Goal: Download file/media

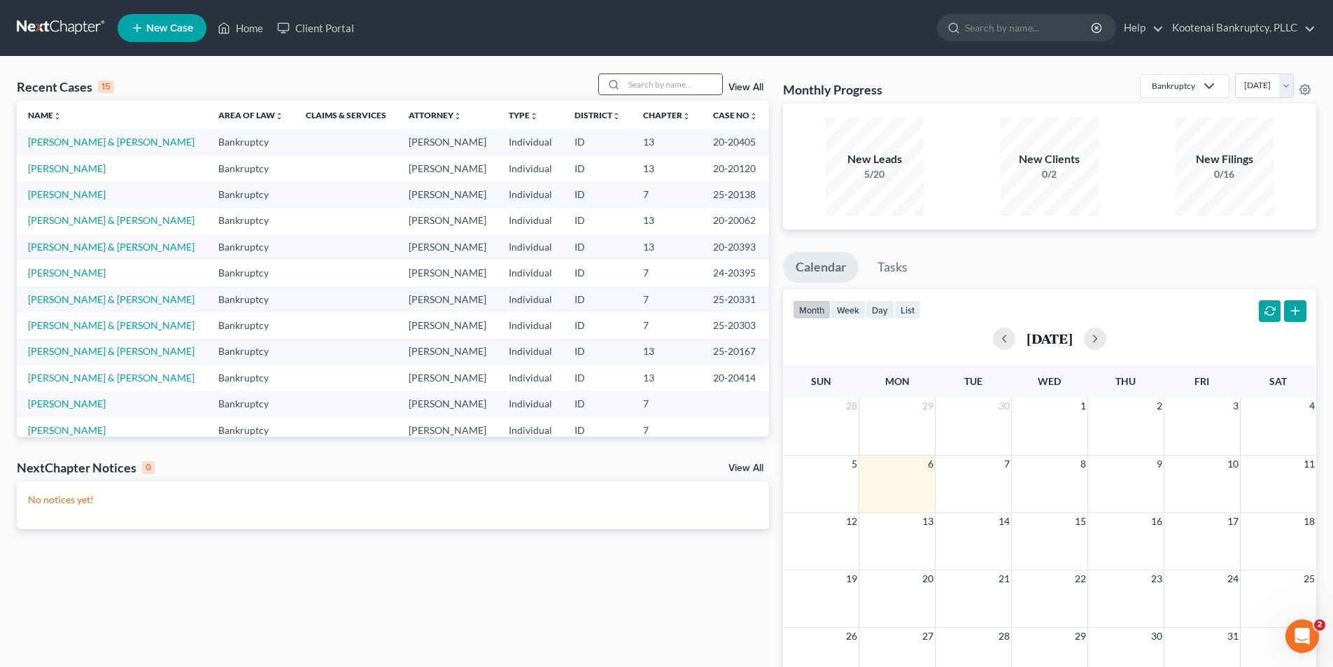
click at [659, 83] on input "search" at bounding box center [673, 84] width 98 height 20
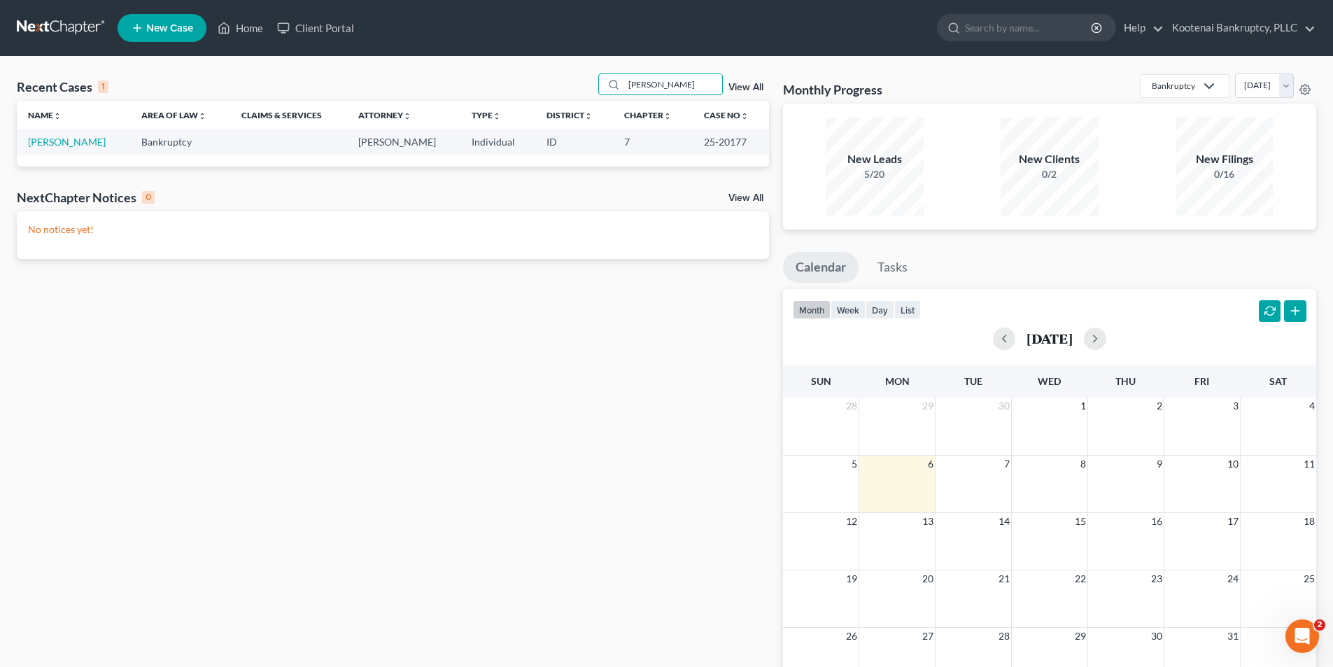
type input "janke"
click at [78, 165] on div "Name unfold_more expand_more expand_less Area of Law unfold_more expand_more ex…" at bounding box center [393, 133] width 752 height 65
click at [66, 147] on link "[PERSON_NAME]" at bounding box center [67, 142] width 78 height 12
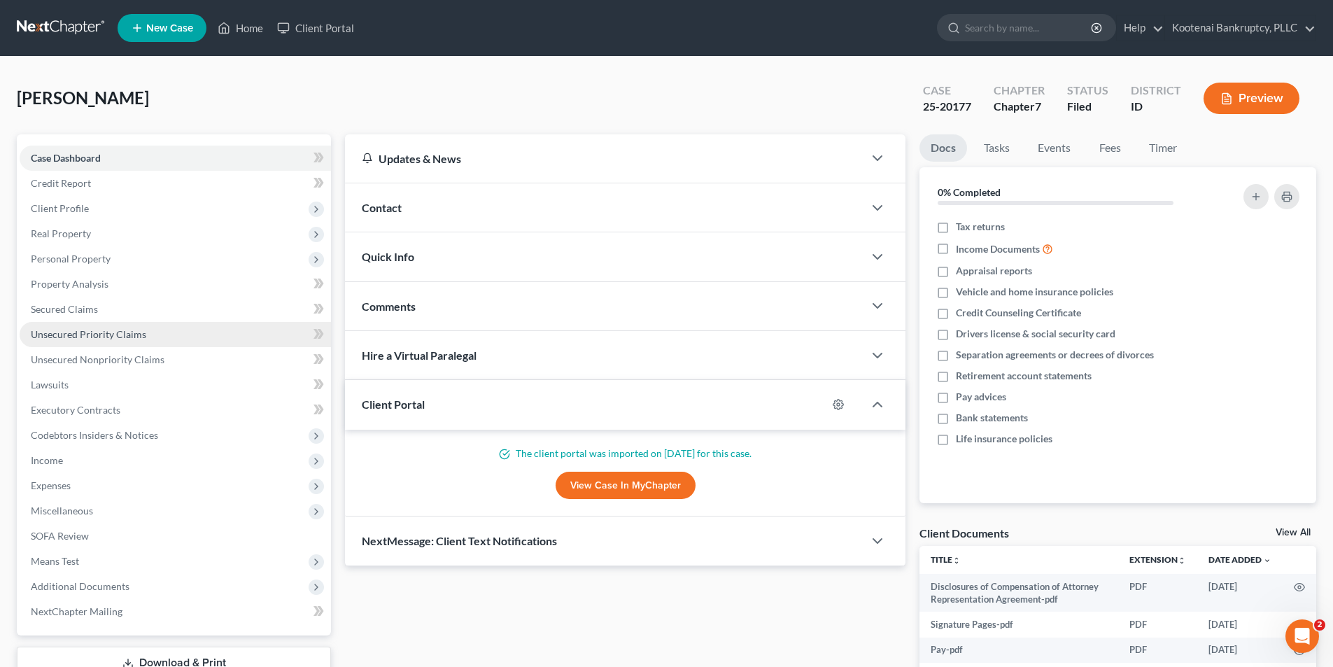
click at [111, 346] on link "Unsecured Priority Claims" at bounding box center [175, 334] width 311 height 25
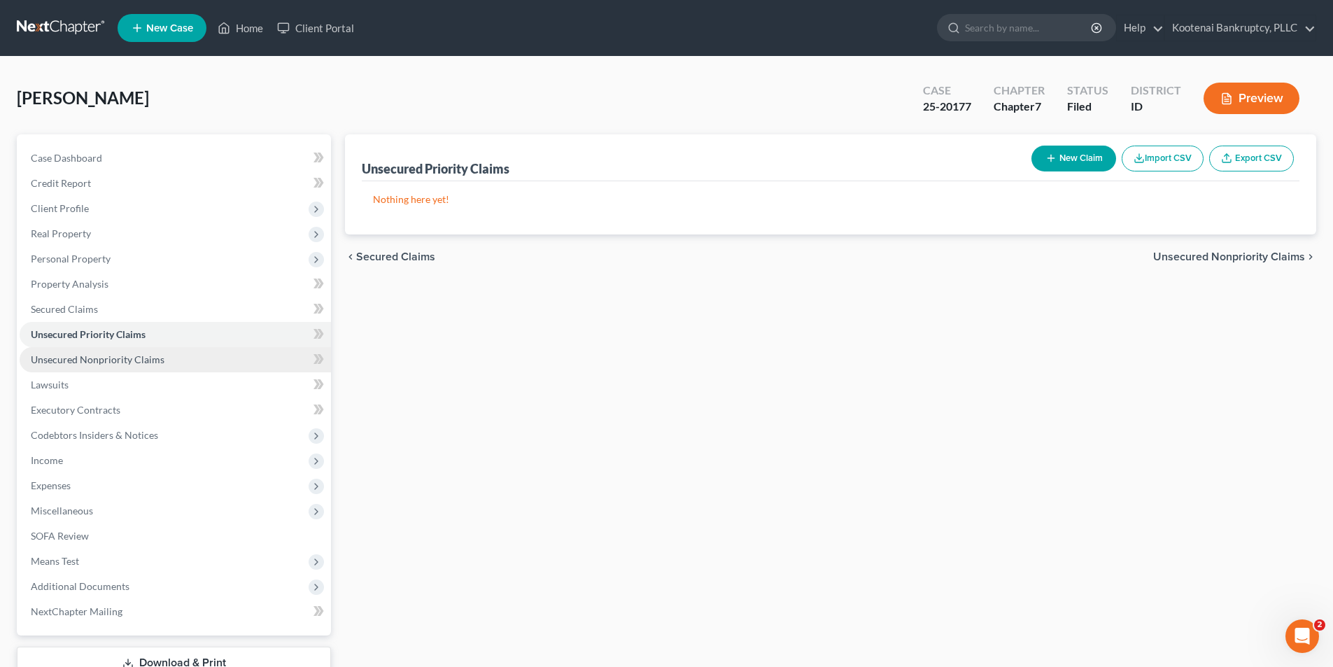
click at [111, 357] on span "Unsecured Nonpriority Claims" at bounding box center [98, 359] width 134 height 12
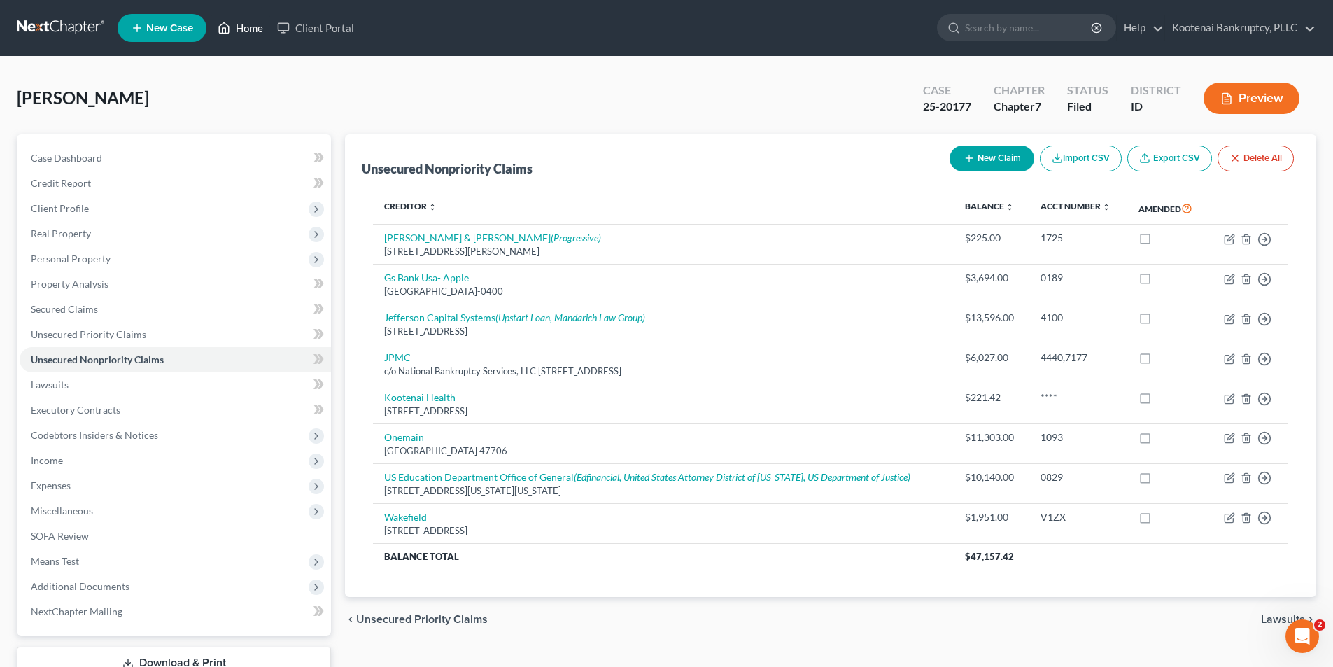
click at [250, 38] on link "Home" at bounding box center [240, 27] width 59 height 25
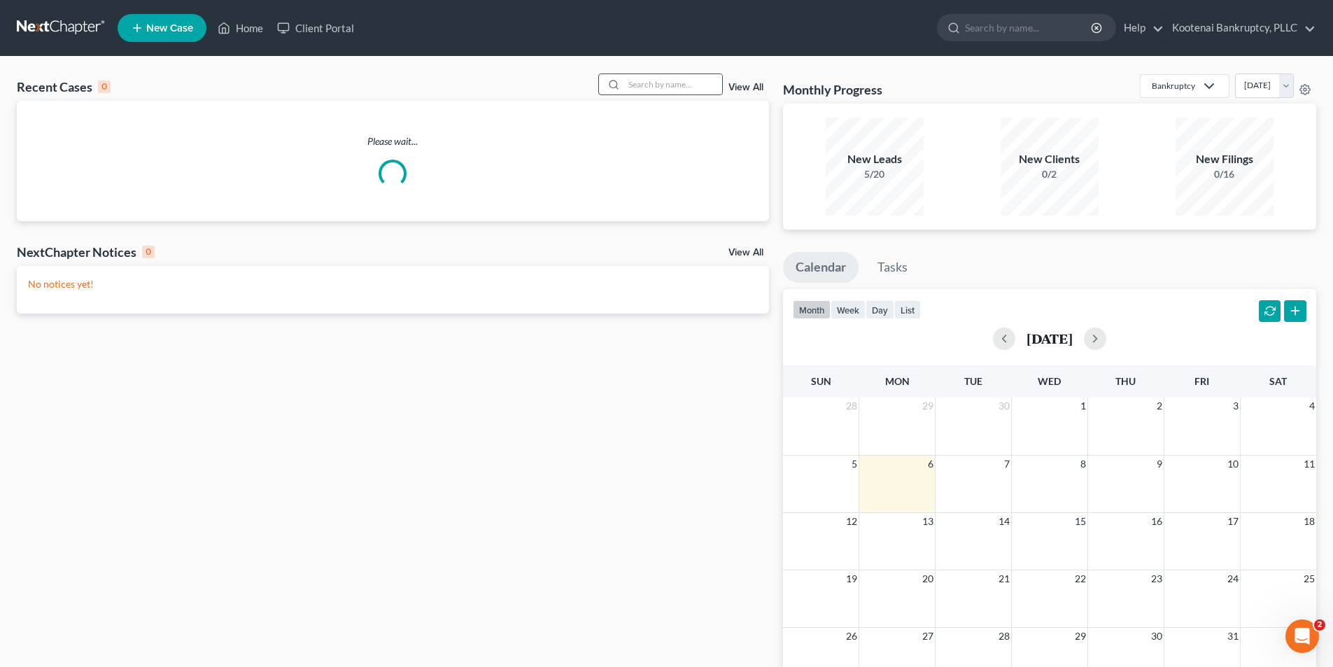
click at [703, 95] on div at bounding box center [660, 84] width 125 height 22
click at [673, 82] on input "search" at bounding box center [673, 84] width 98 height 20
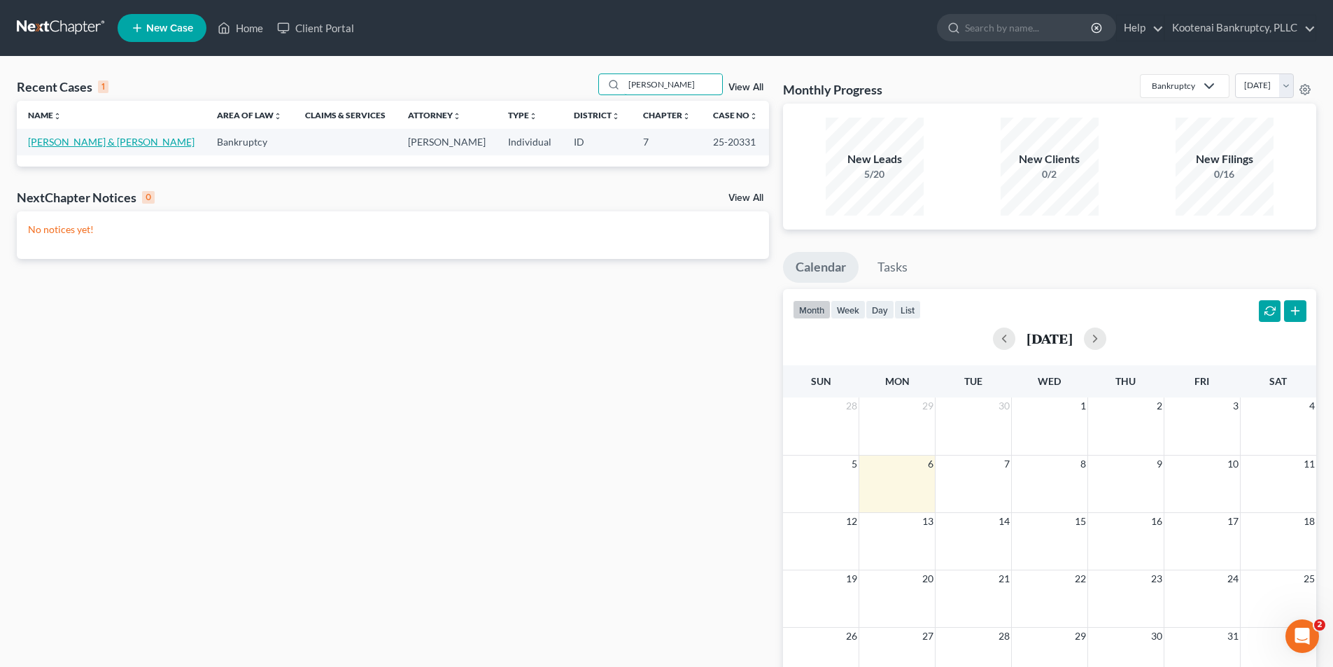
type input "torres"
click at [66, 141] on link "[PERSON_NAME] & [PERSON_NAME]" at bounding box center [111, 142] width 167 height 12
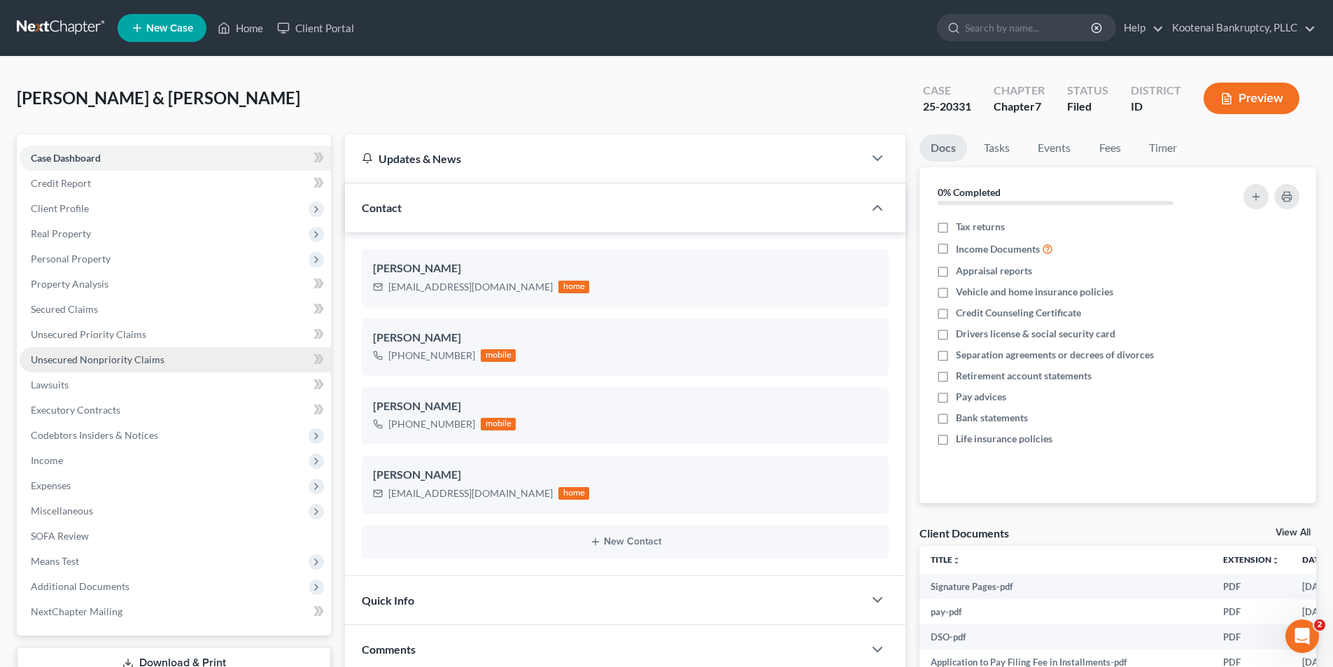
click at [116, 365] on link "Unsecured Nonpriority Claims" at bounding box center [175, 359] width 311 height 25
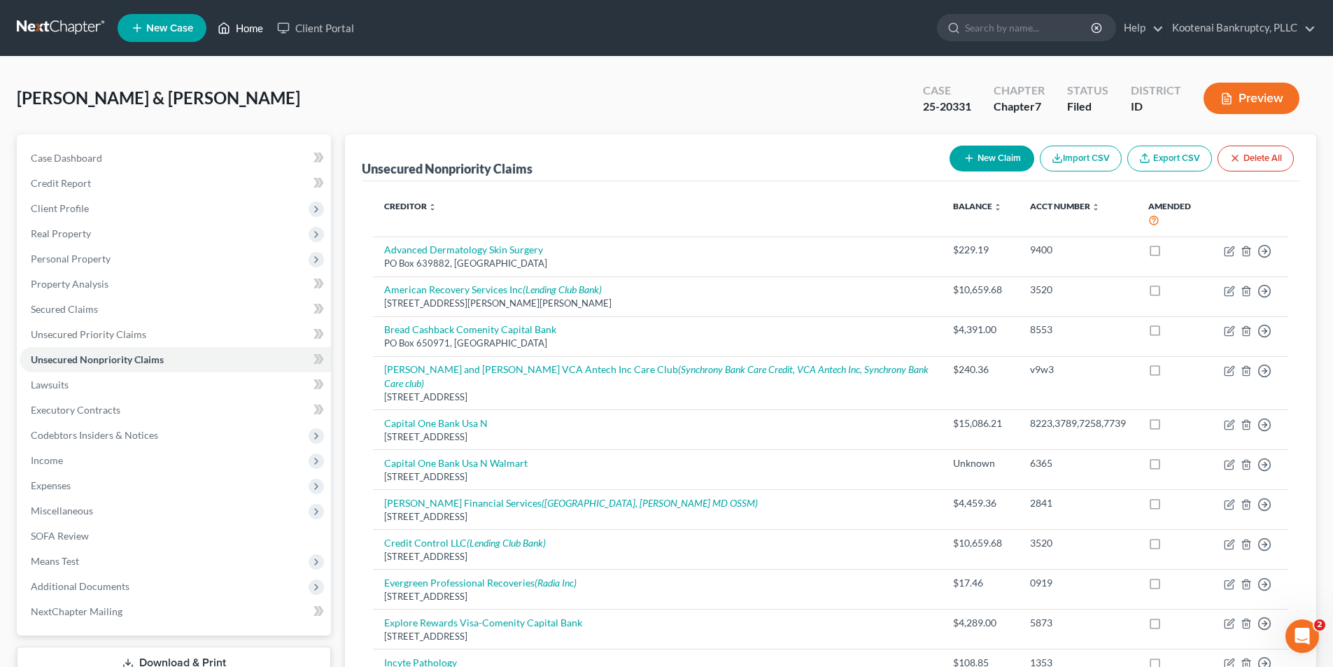
click at [237, 27] on link "Home" at bounding box center [240, 27] width 59 height 25
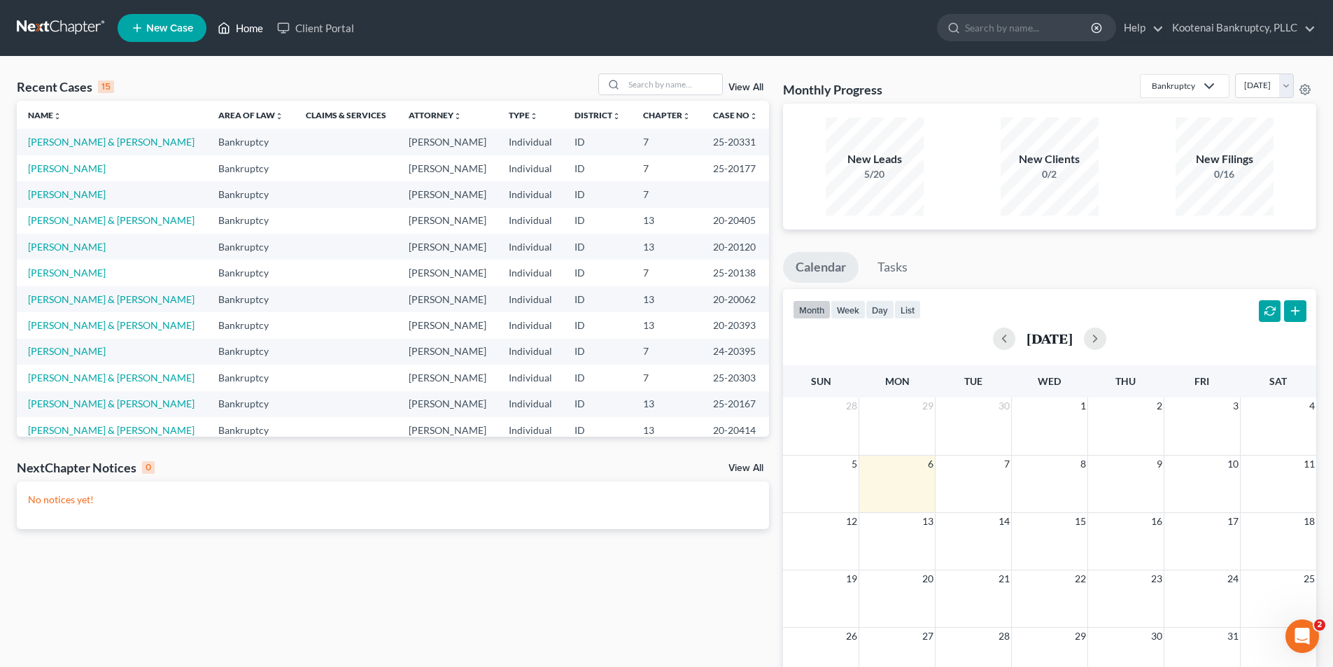
click at [253, 29] on link "Home" at bounding box center [240, 27] width 59 height 25
click at [683, 94] on input "search" at bounding box center [673, 84] width 98 height 20
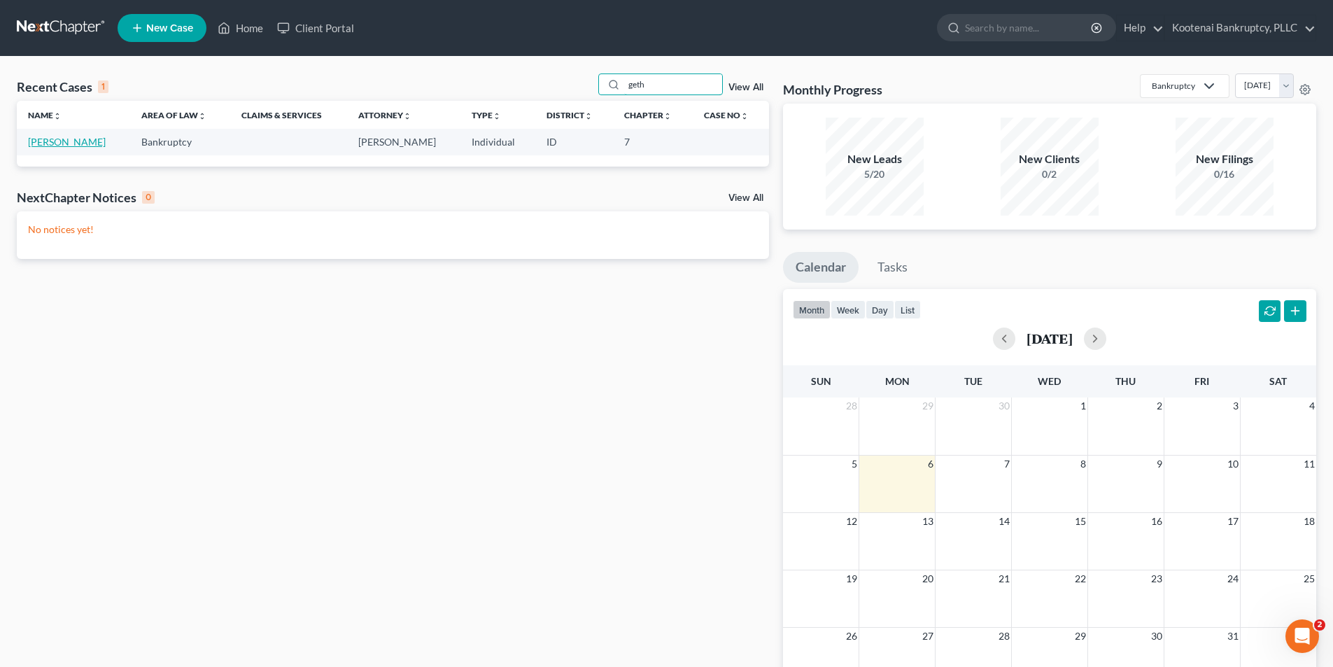
type input "geth"
click at [85, 146] on link "[PERSON_NAME]" at bounding box center [67, 142] width 78 height 12
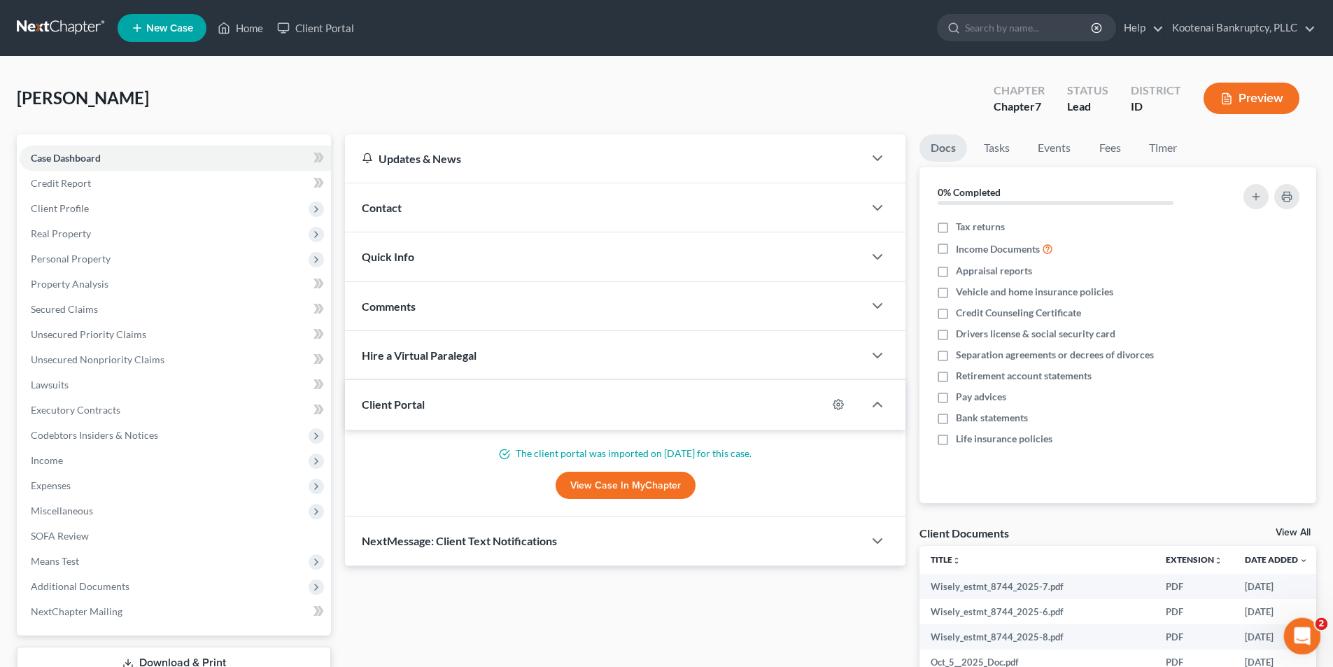
click at [1303, 631] on icon "Open Intercom Messenger" at bounding box center [1300, 634] width 23 height 23
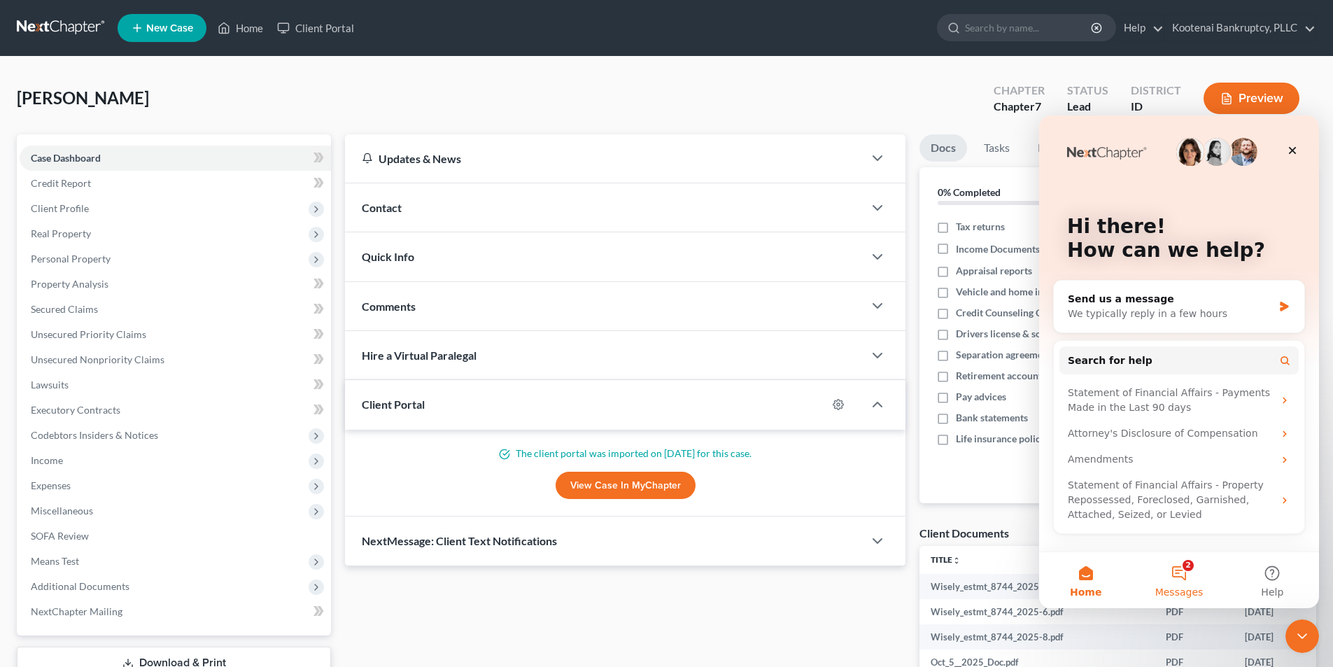
click at [1177, 579] on button "2 Messages" at bounding box center [1179, 580] width 93 height 56
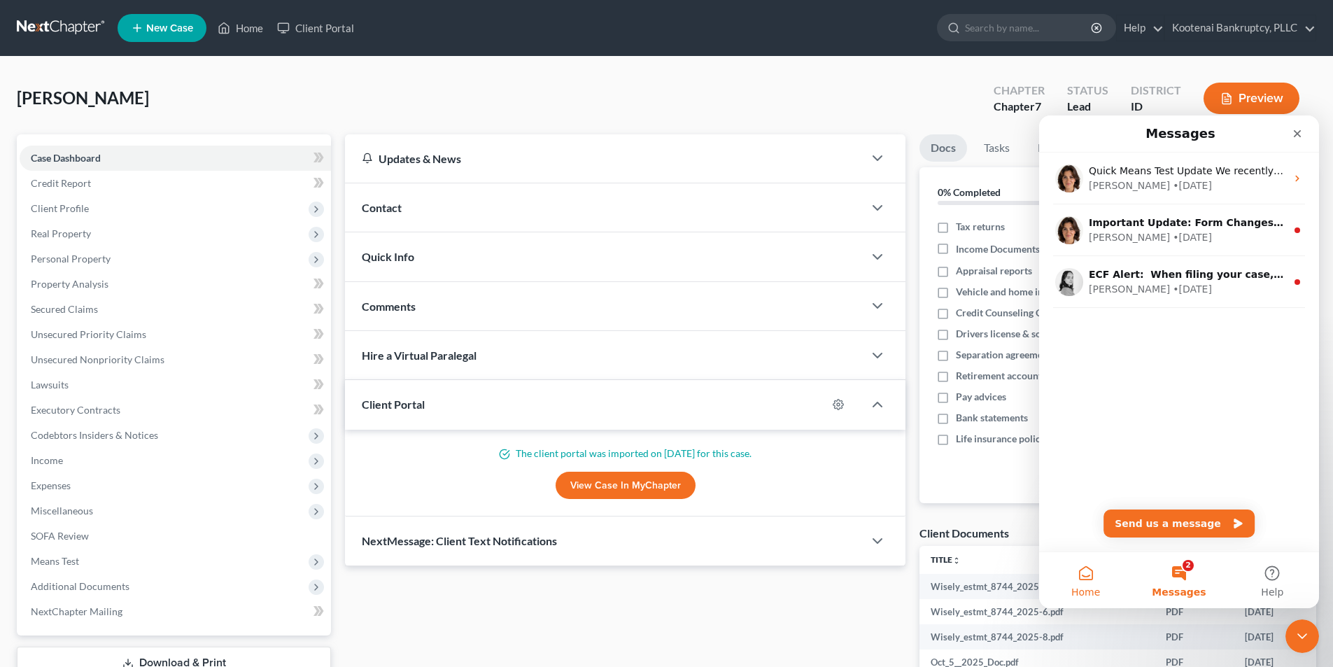
click at [1111, 587] on button "Home" at bounding box center [1085, 580] width 93 height 56
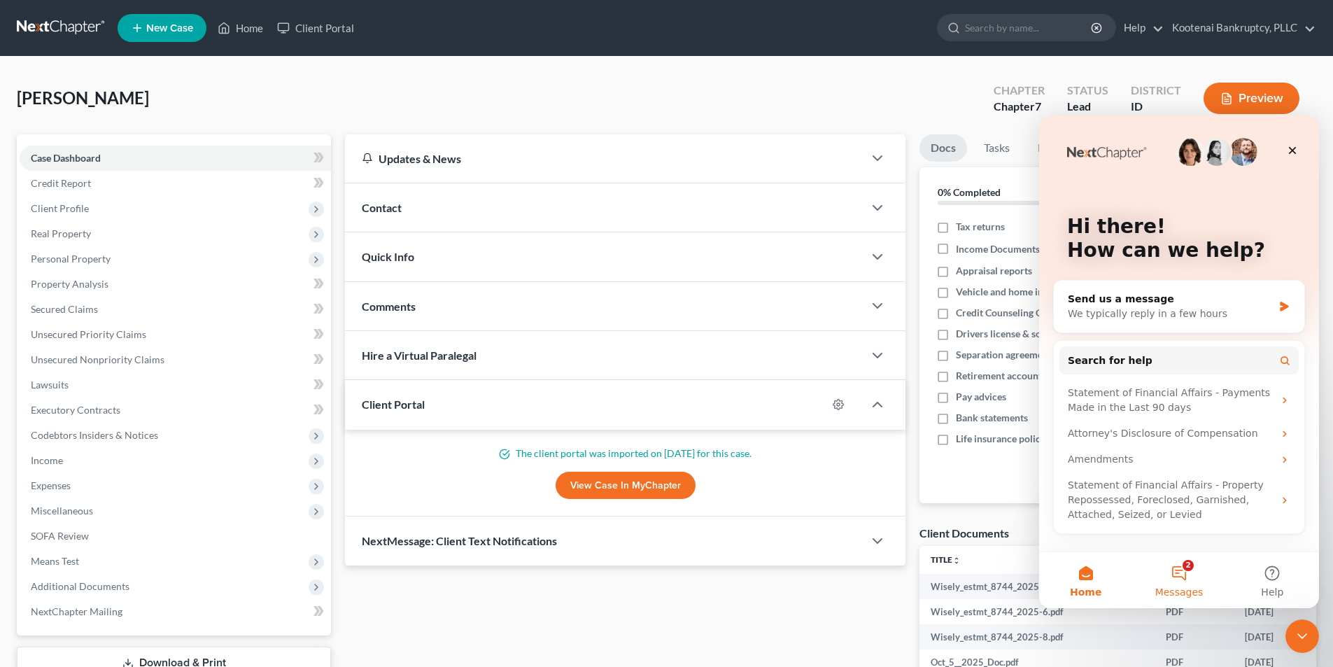
click at [1165, 580] on button "2 Messages" at bounding box center [1179, 580] width 93 height 56
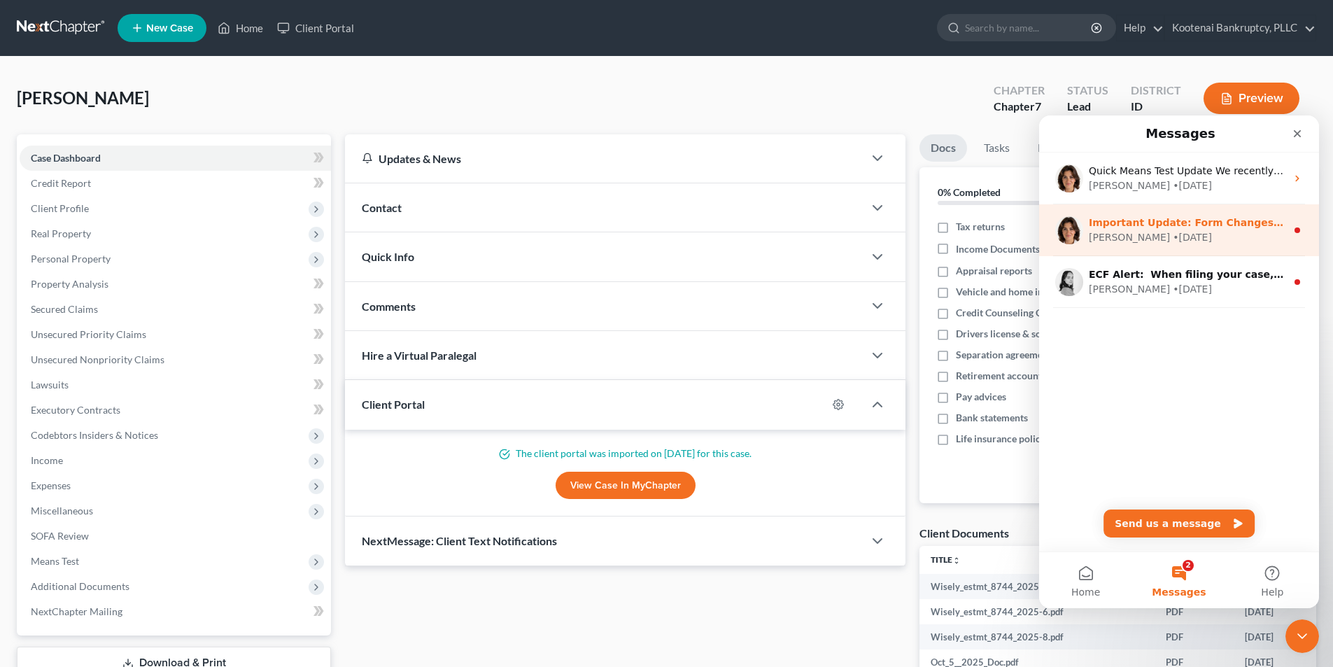
click at [1177, 239] on div "[PERSON_NAME] • [DATE]" at bounding box center [1187, 237] width 197 height 15
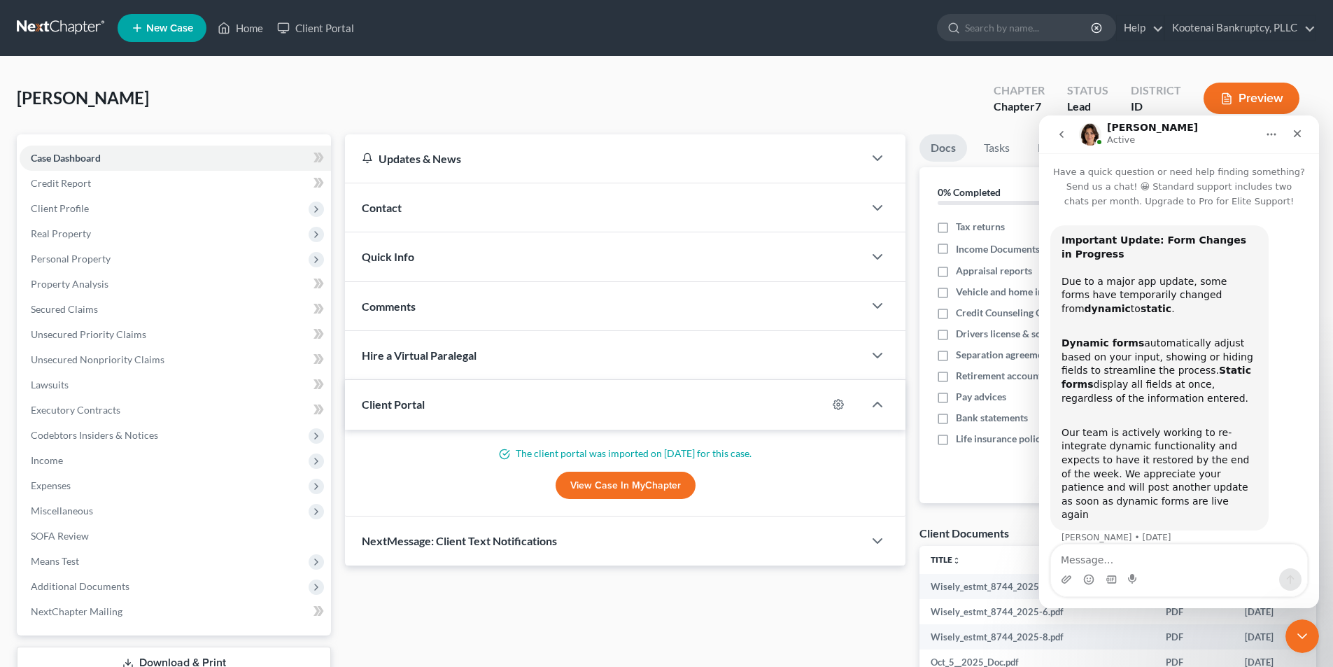
click at [1060, 138] on icon "go back" at bounding box center [1061, 134] width 11 height 11
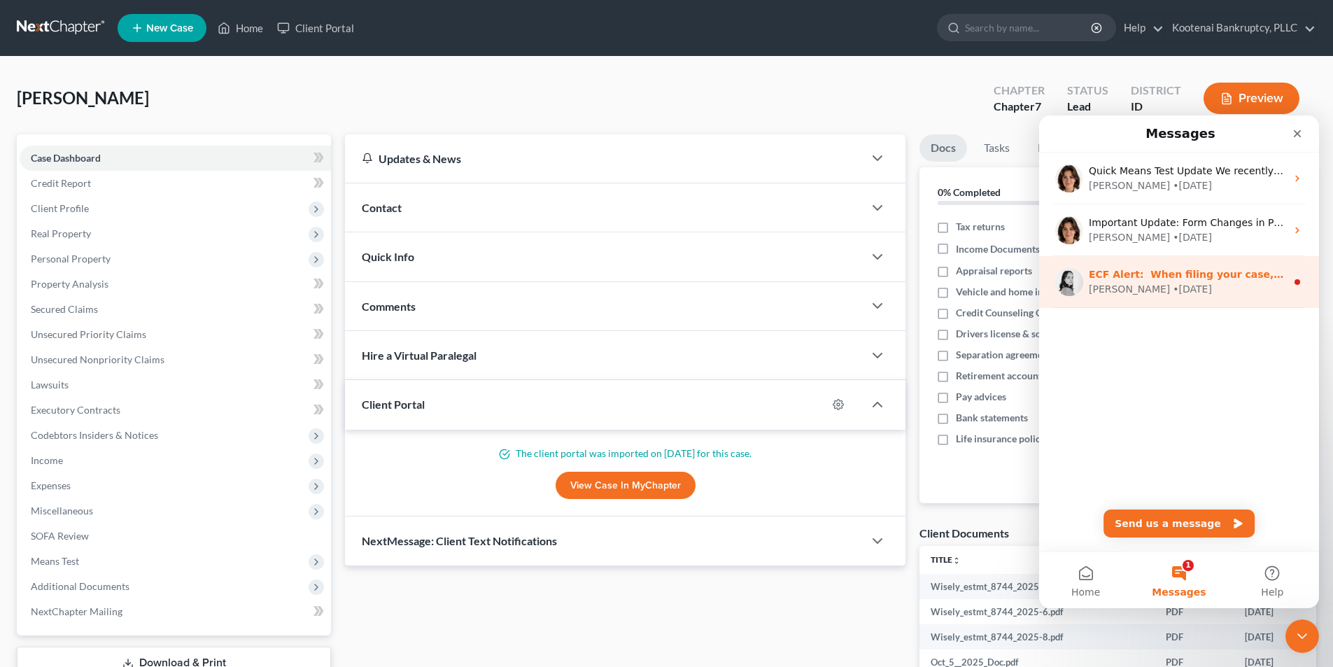
click at [1173, 285] on div "• [DATE]" at bounding box center [1192, 289] width 39 height 15
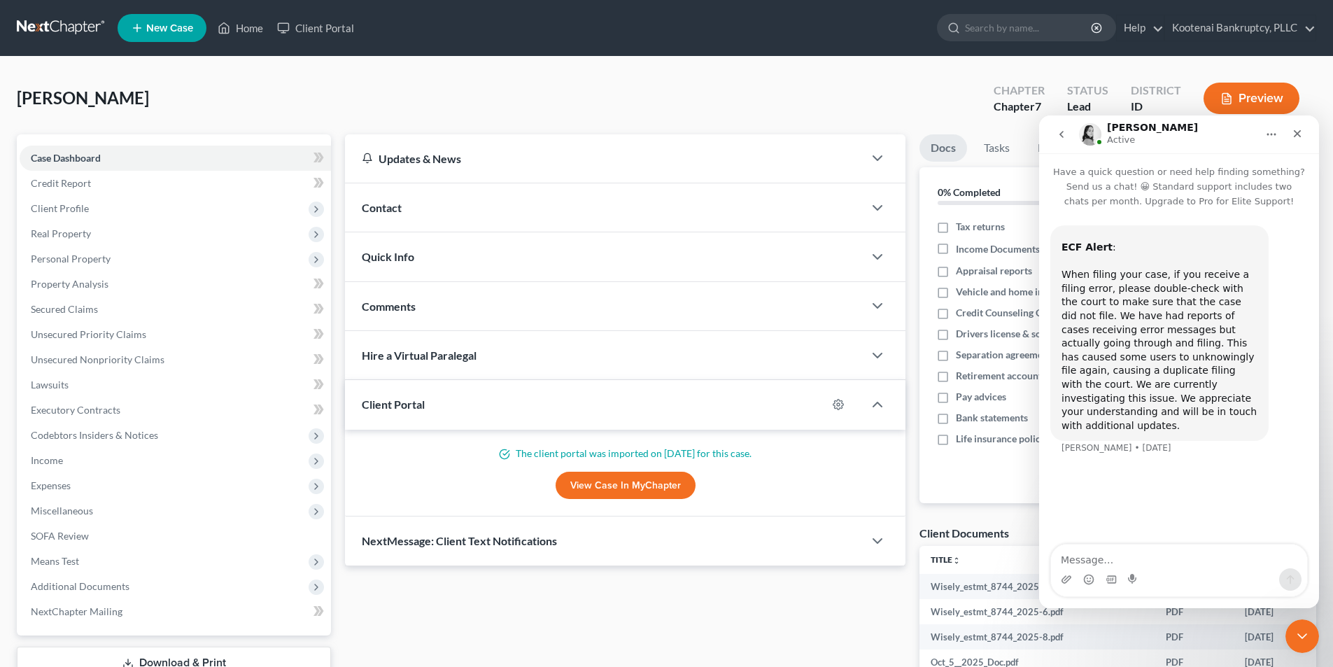
click at [1060, 135] on icon "go back" at bounding box center [1061, 134] width 11 height 11
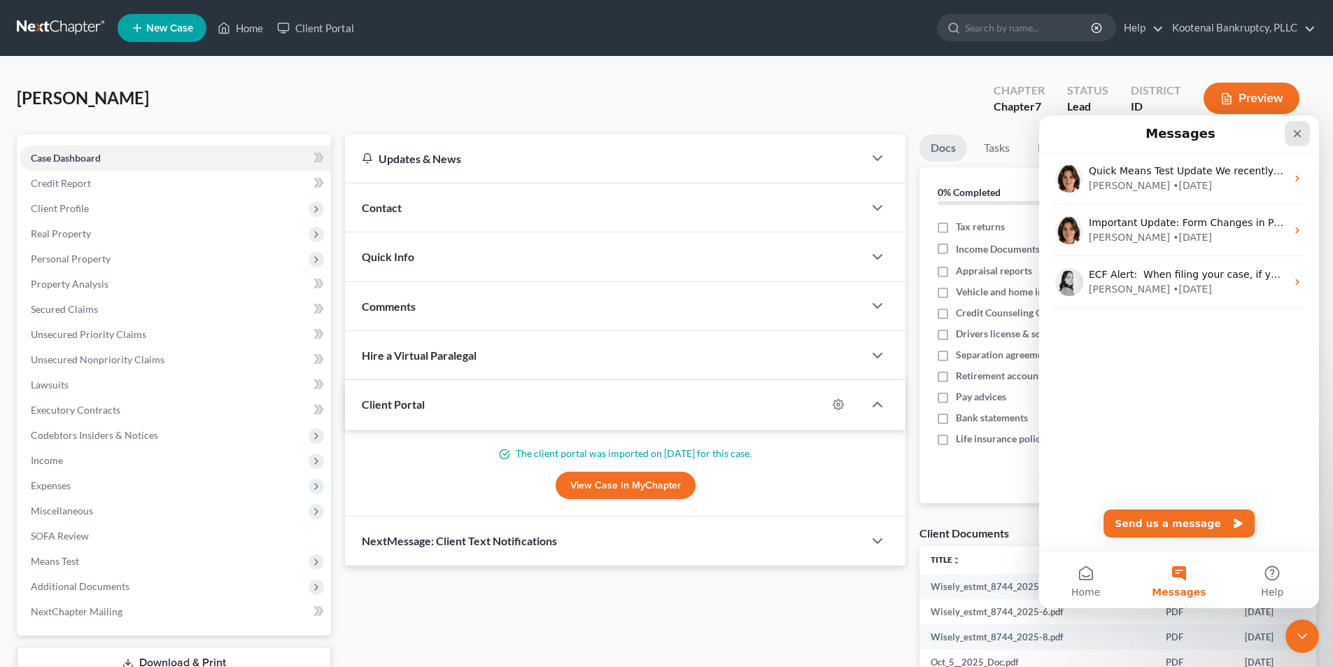
click at [1294, 139] on div "Close" at bounding box center [1297, 133] width 25 height 25
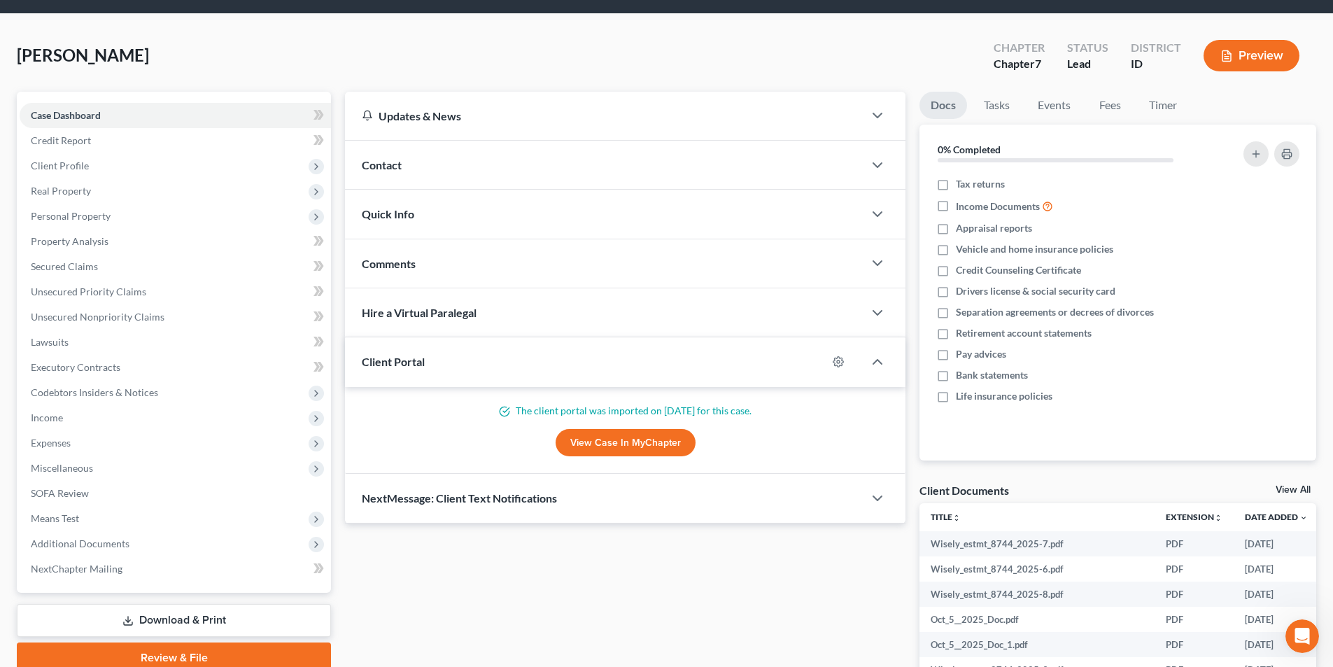
scroll to position [140, 0]
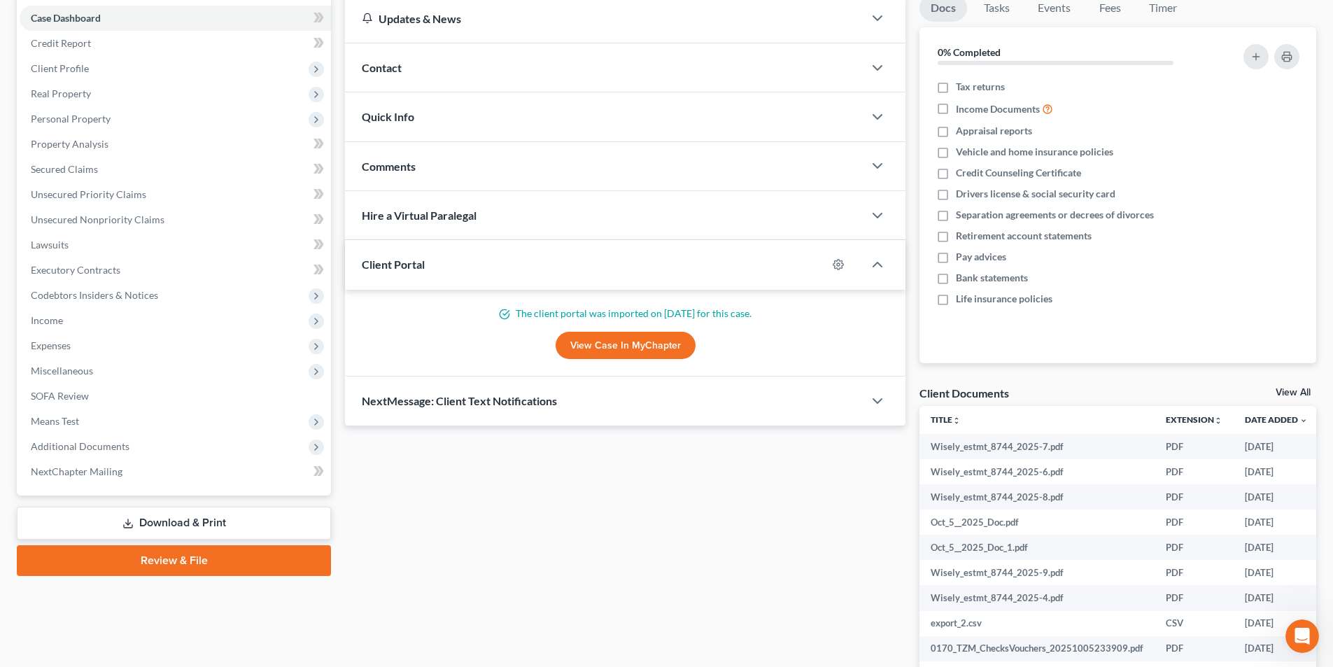
click at [1288, 388] on link "View All" at bounding box center [1293, 393] width 35 height 10
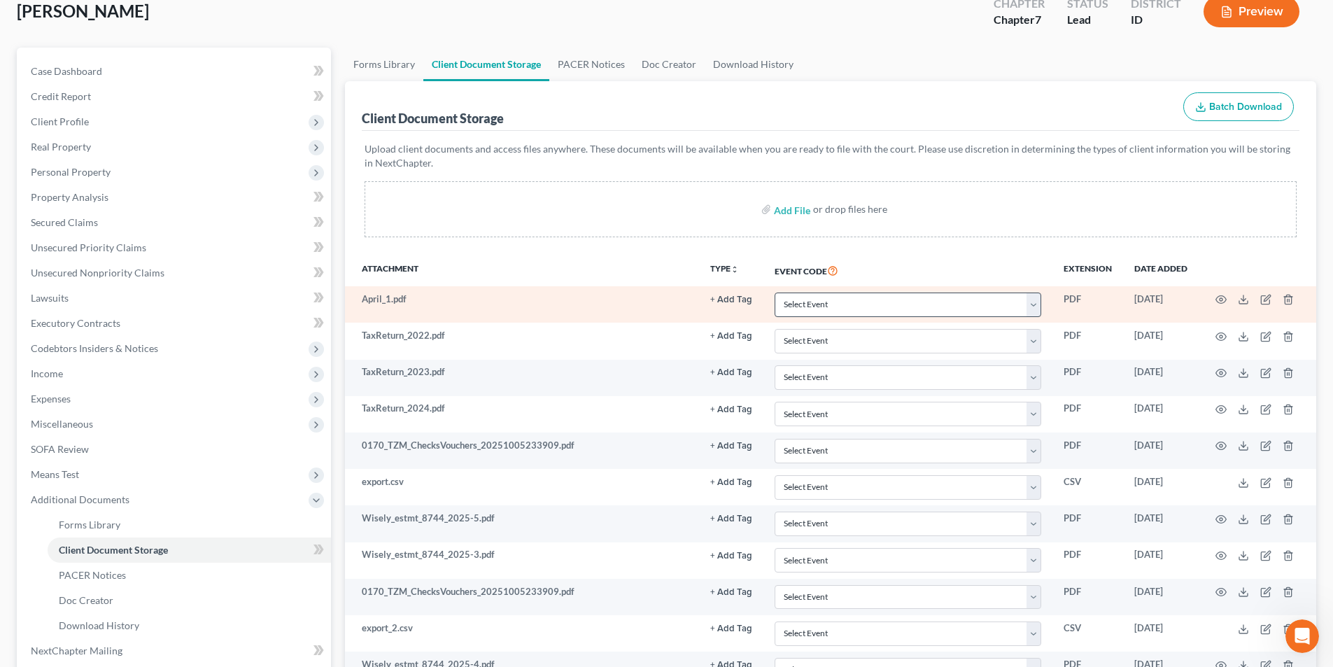
scroll to position [86, 0]
click at [1147, 299] on td "[DATE]" at bounding box center [1161, 305] width 76 height 36
click at [1238, 300] on icon at bounding box center [1243, 300] width 11 height 11
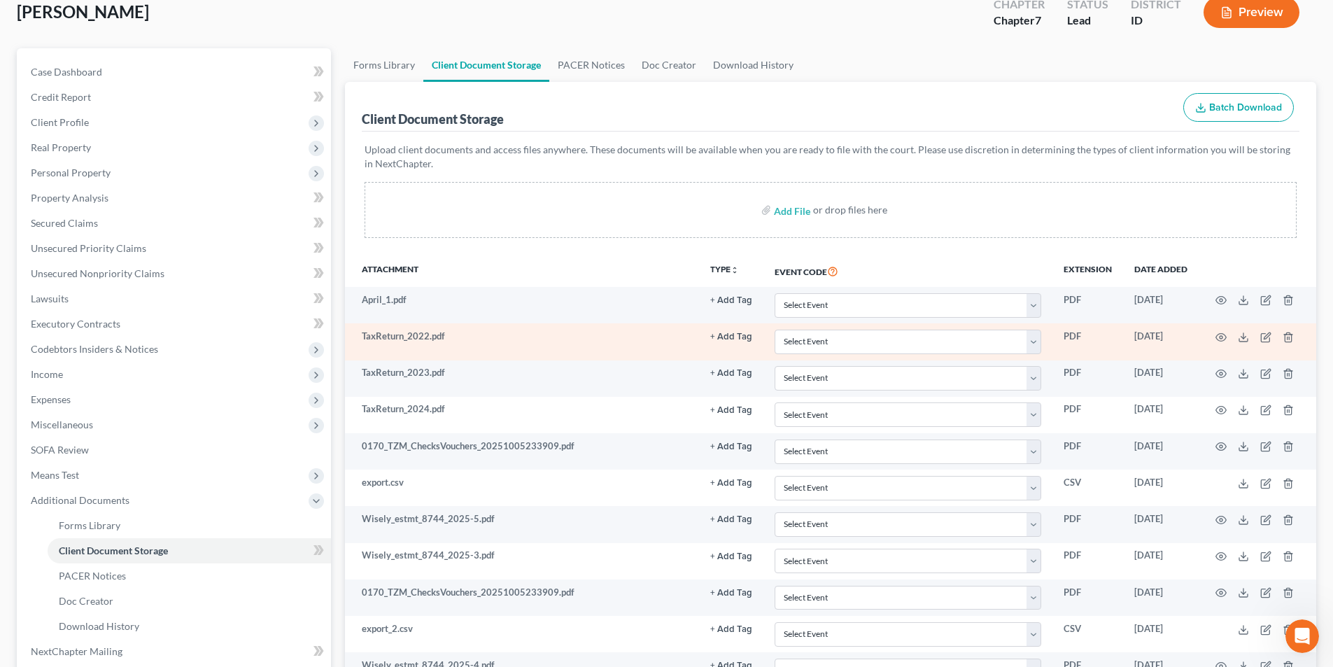
click at [1238, 338] on td at bounding box center [1258, 341] width 118 height 36
click at [1240, 336] on icon at bounding box center [1243, 337] width 11 height 11
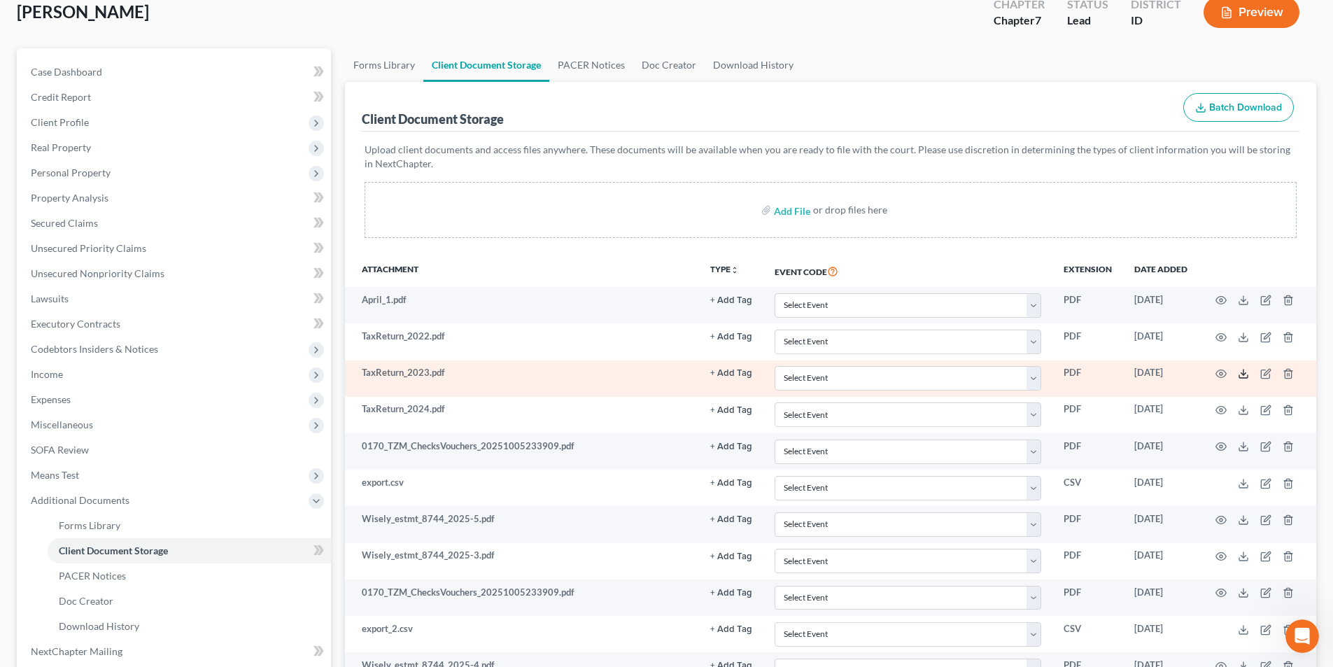
click at [1240, 377] on icon at bounding box center [1243, 373] width 11 height 11
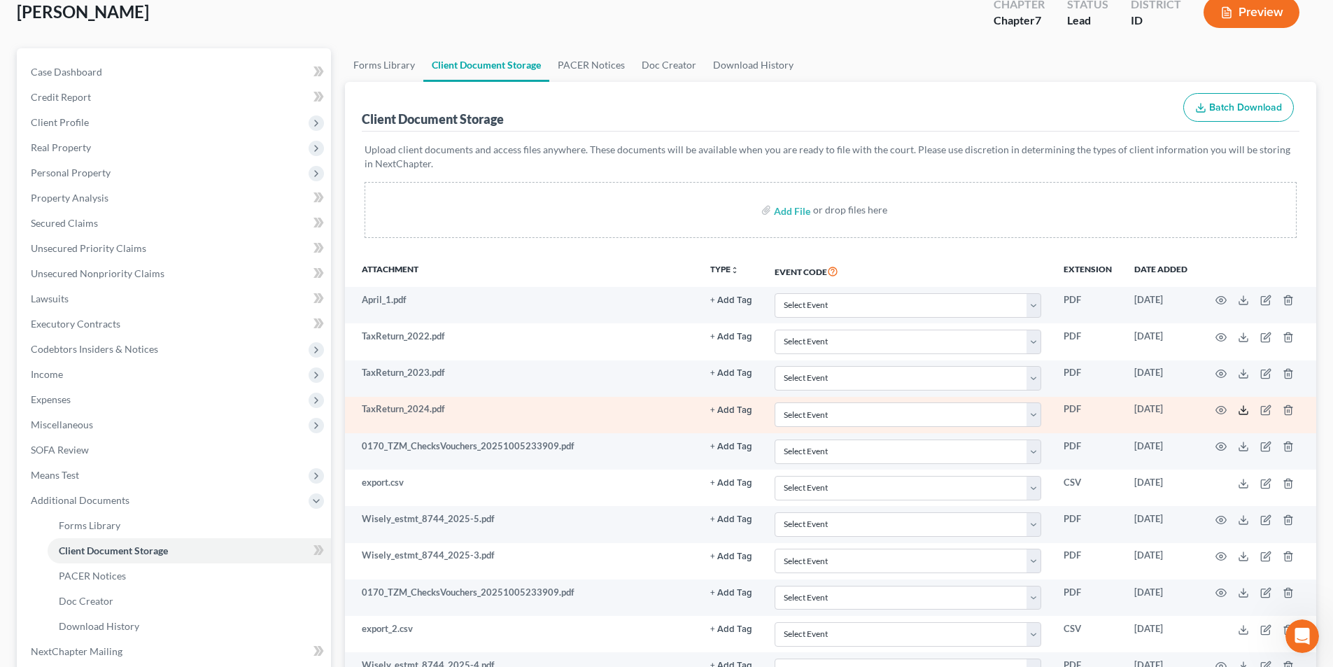
click at [1245, 410] on polyline at bounding box center [1244, 410] width 5 height 2
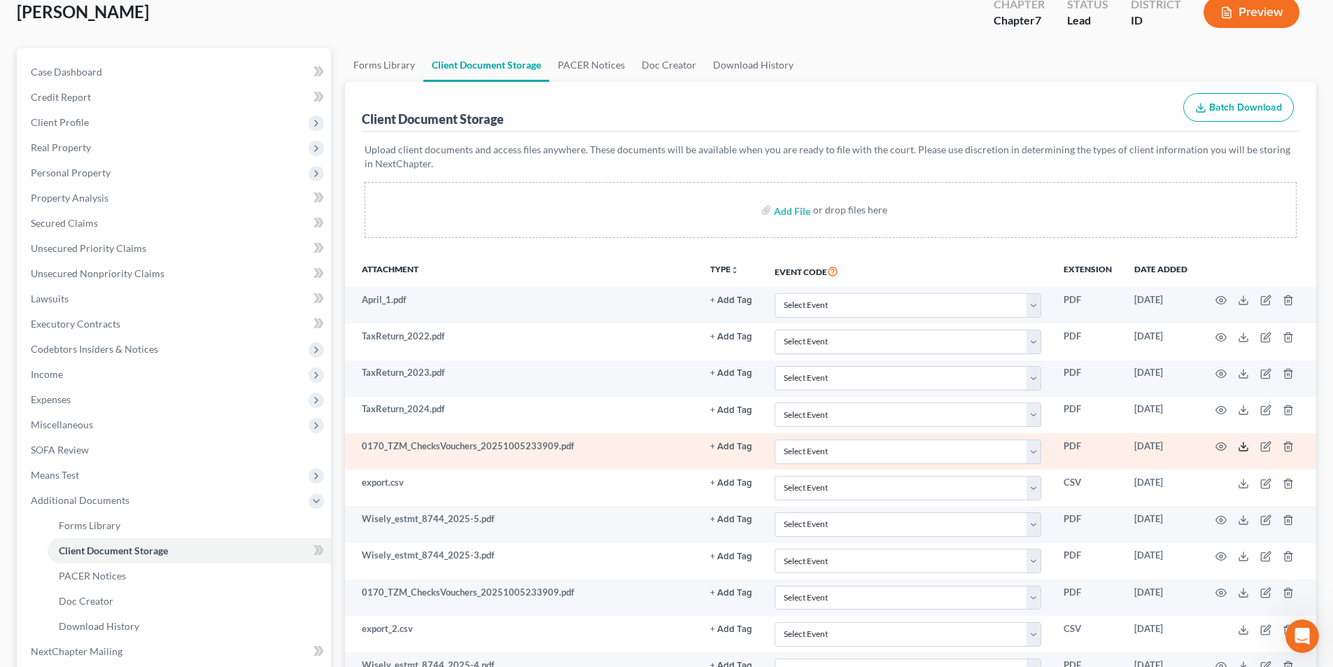
click at [1242, 448] on icon at bounding box center [1243, 446] width 11 height 11
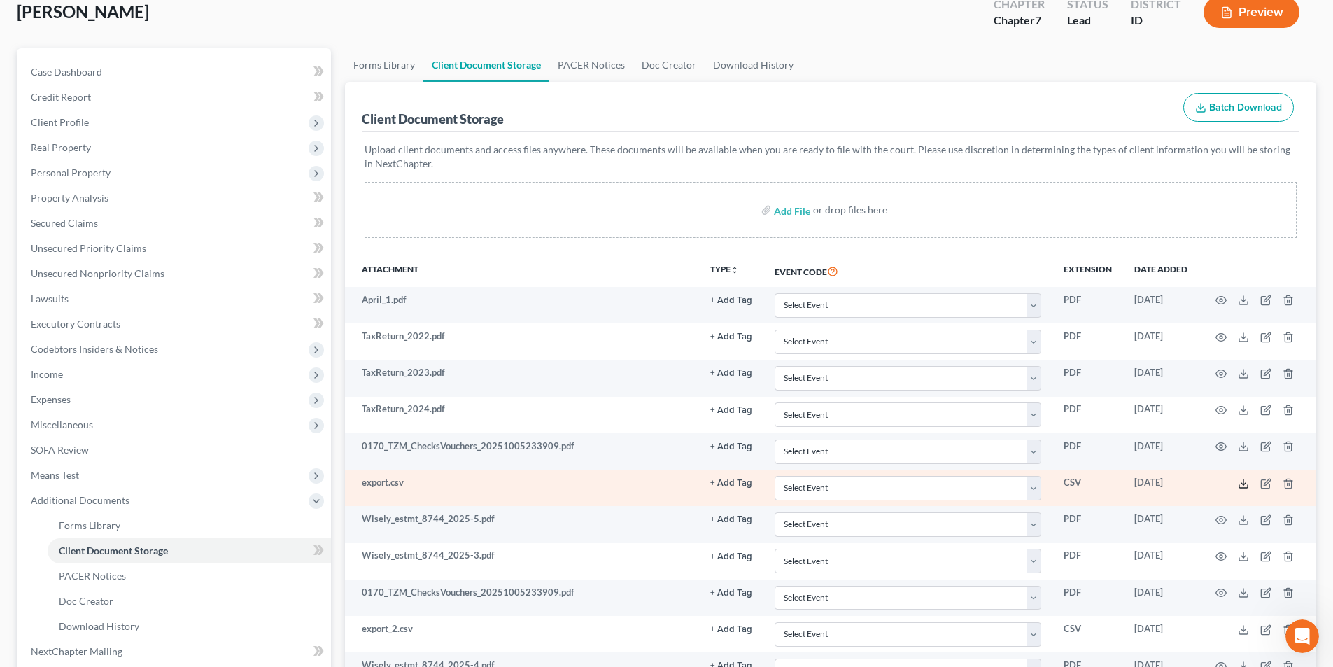
click at [1242, 481] on icon at bounding box center [1243, 483] width 11 height 11
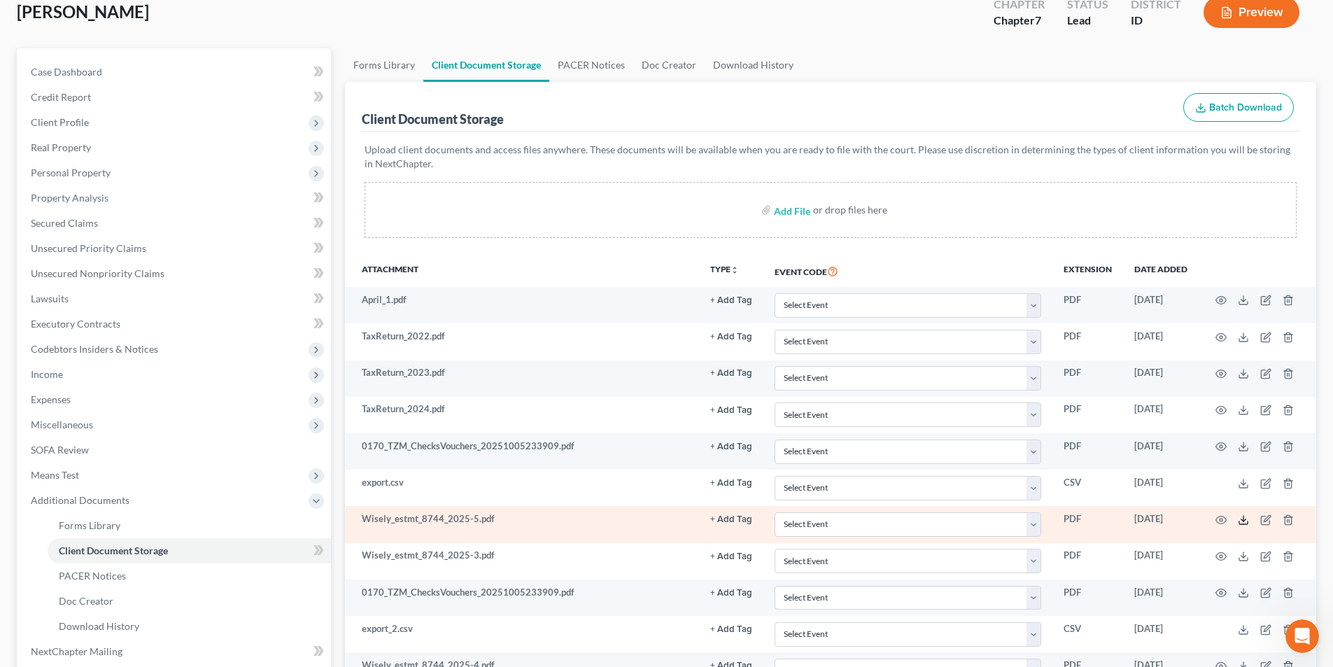
click at [1242, 519] on polyline at bounding box center [1244, 520] width 5 height 2
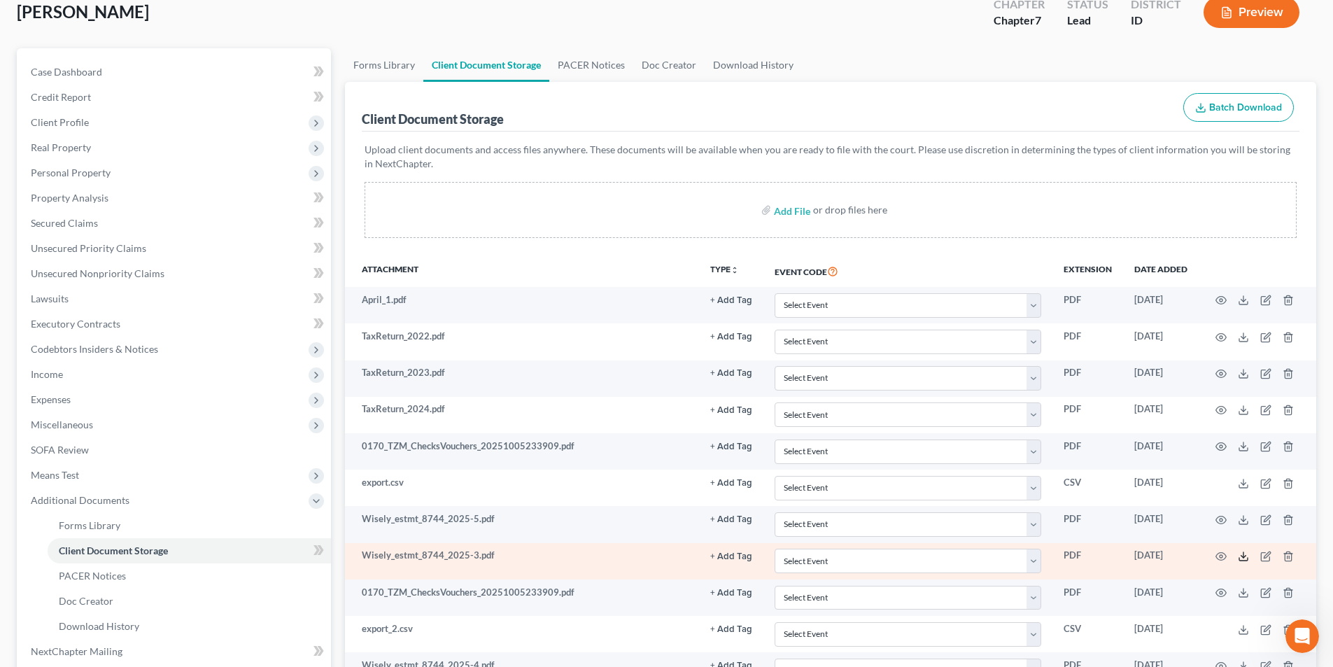
click at [1244, 552] on line at bounding box center [1244, 555] width 0 height 6
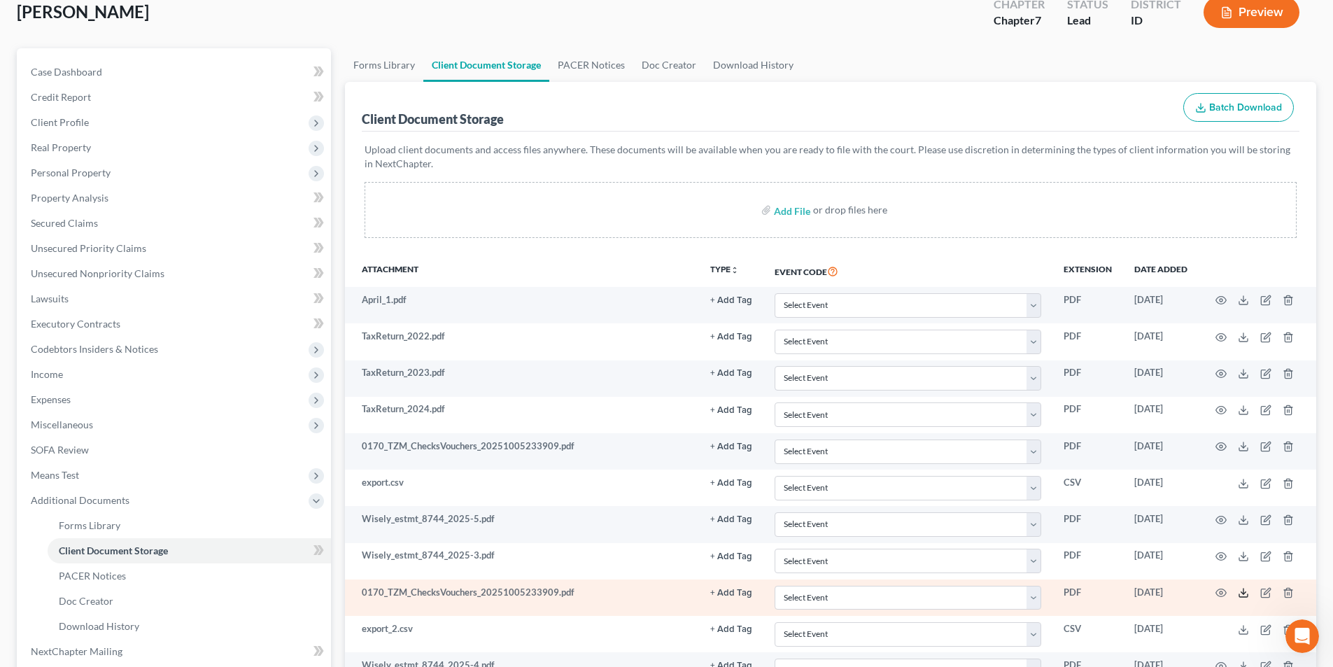
click at [1245, 598] on icon at bounding box center [1243, 592] width 11 height 11
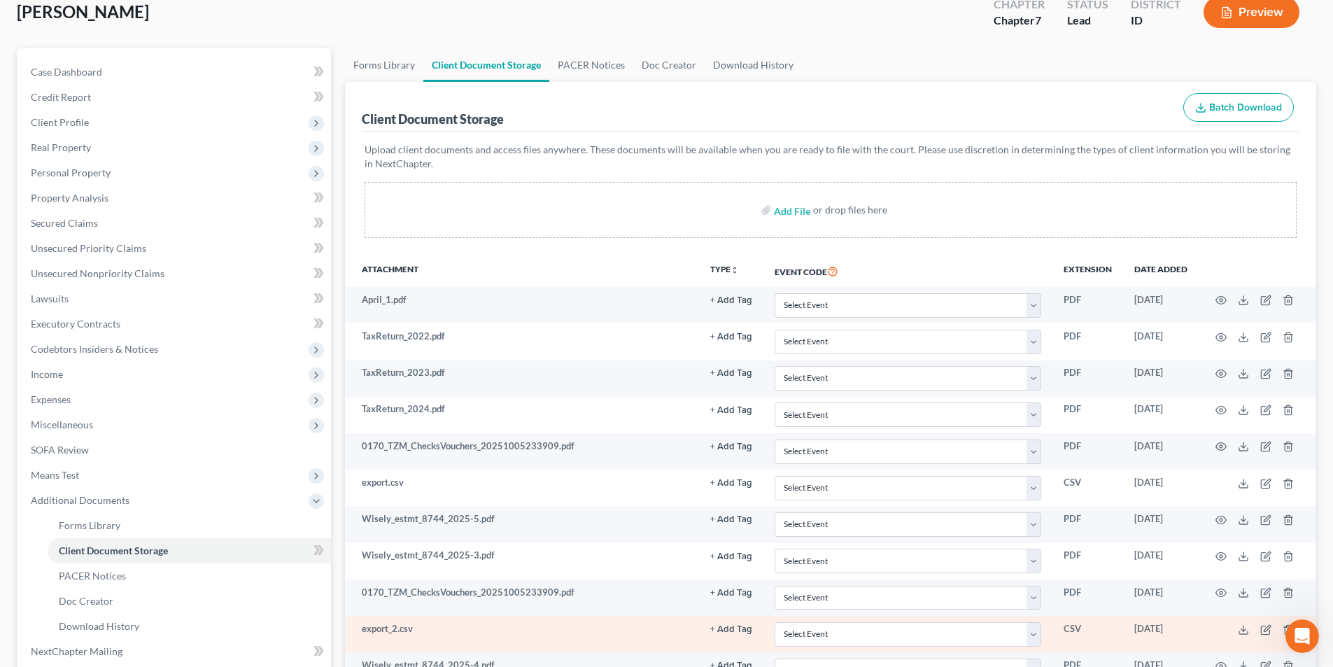
click at [1235, 621] on td at bounding box center [1258, 634] width 118 height 36
click at [1247, 632] on icon at bounding box center [1243, 629] width 11 height 11
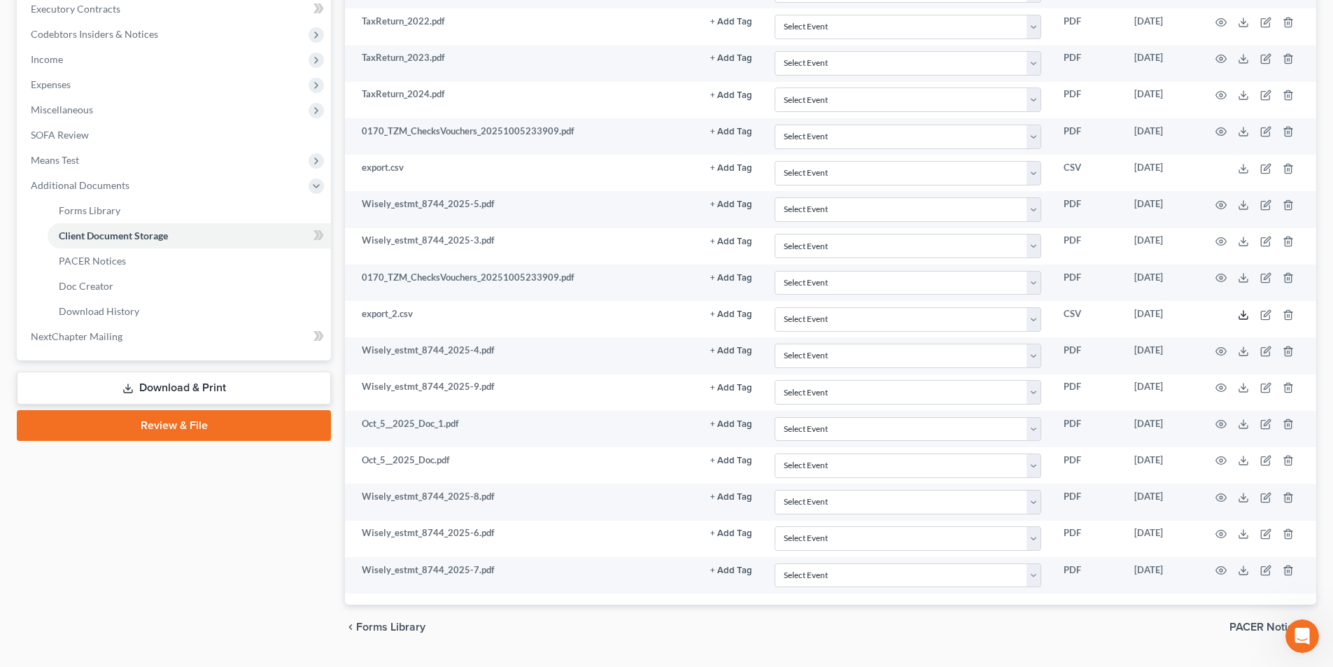
scroll to position [436, 0]
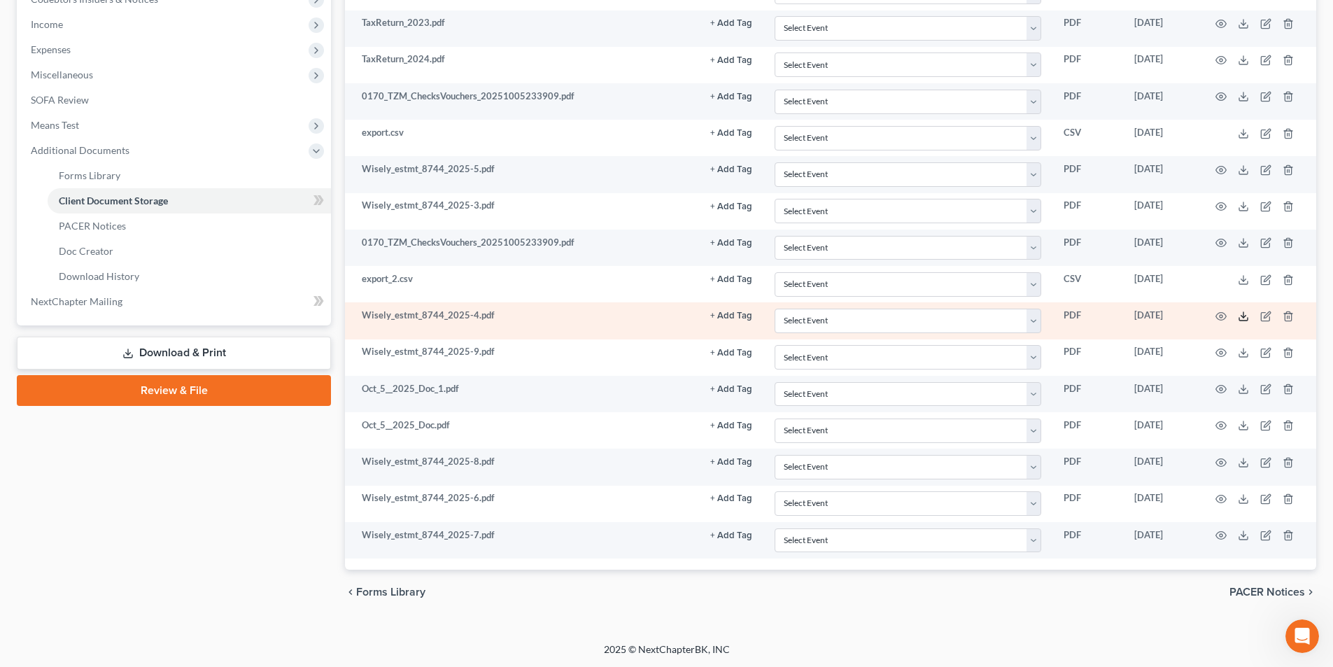
click at [1245, 318] on icon at bounding box center [1243, 316] width 11 height 11
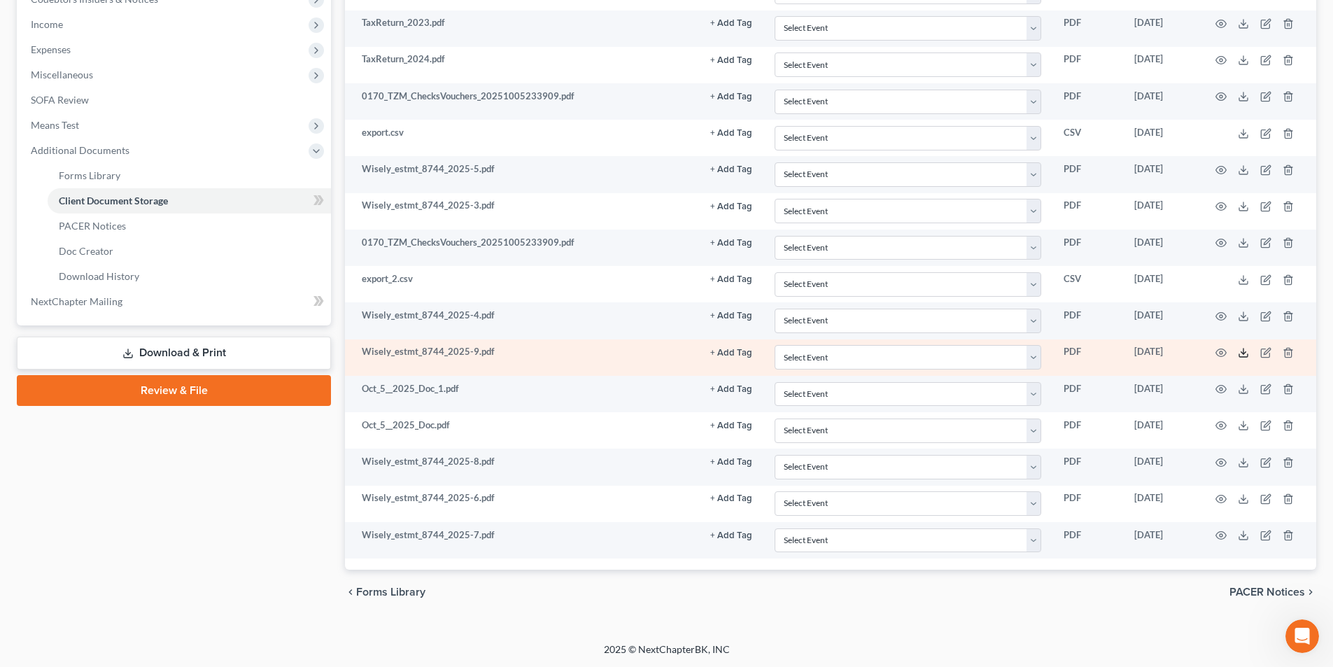
click at [1246, 352] on icon at bounding box center [1243, 352] width 11 height 11
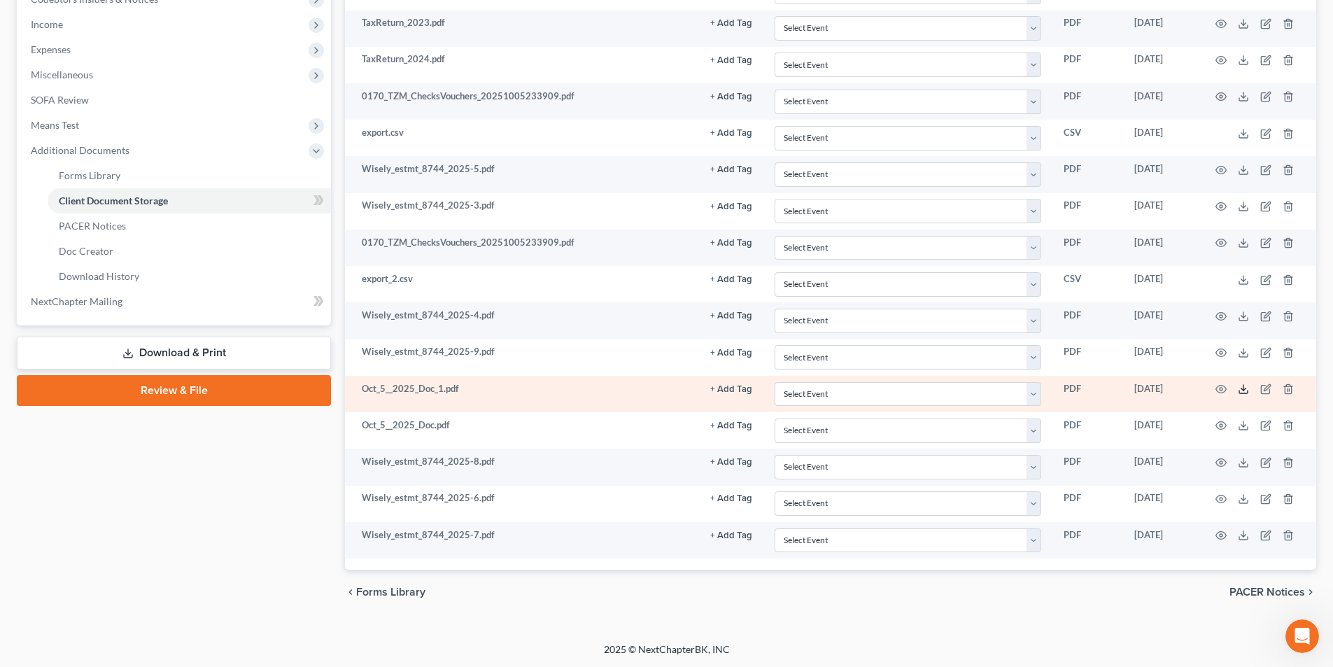
click at [1245, 387] on icon at bounding box center [1243, 389] width 11 height 11
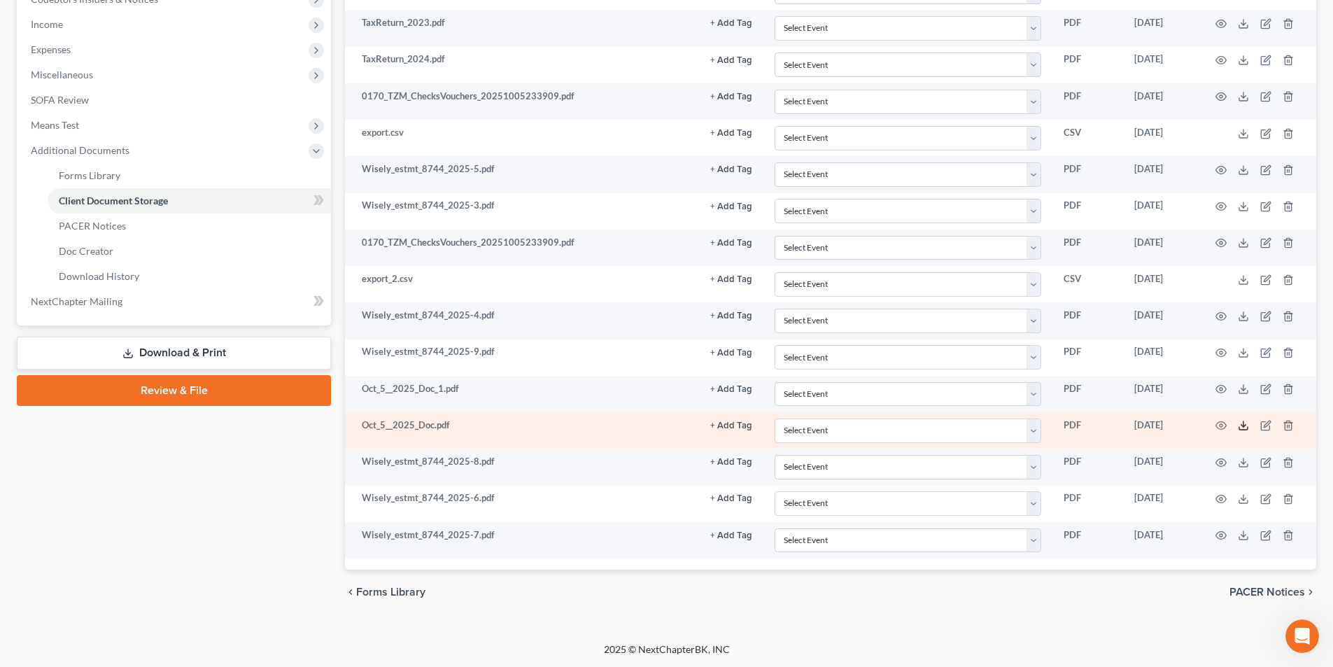
click at [1248, 427] on icon at bounding box center [1244, 428] width 8 height 3
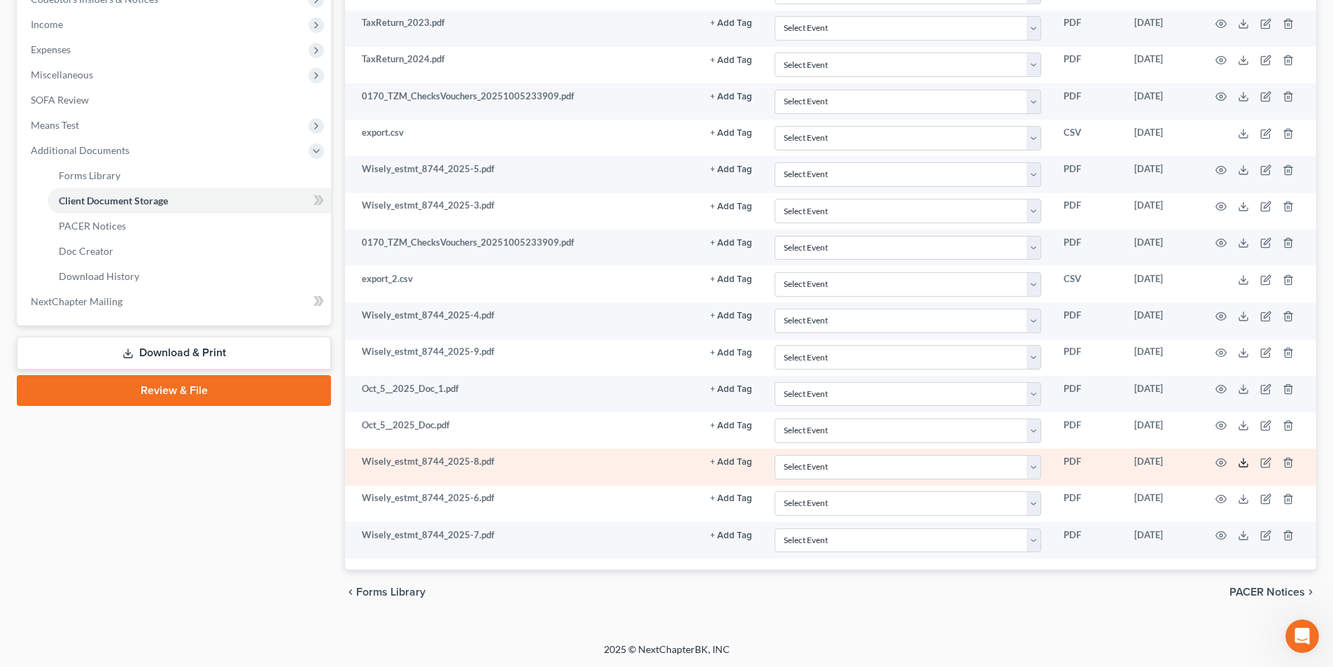
click at [1248, 463] on icon at bounding box center [1243, 462] width 11 height 11
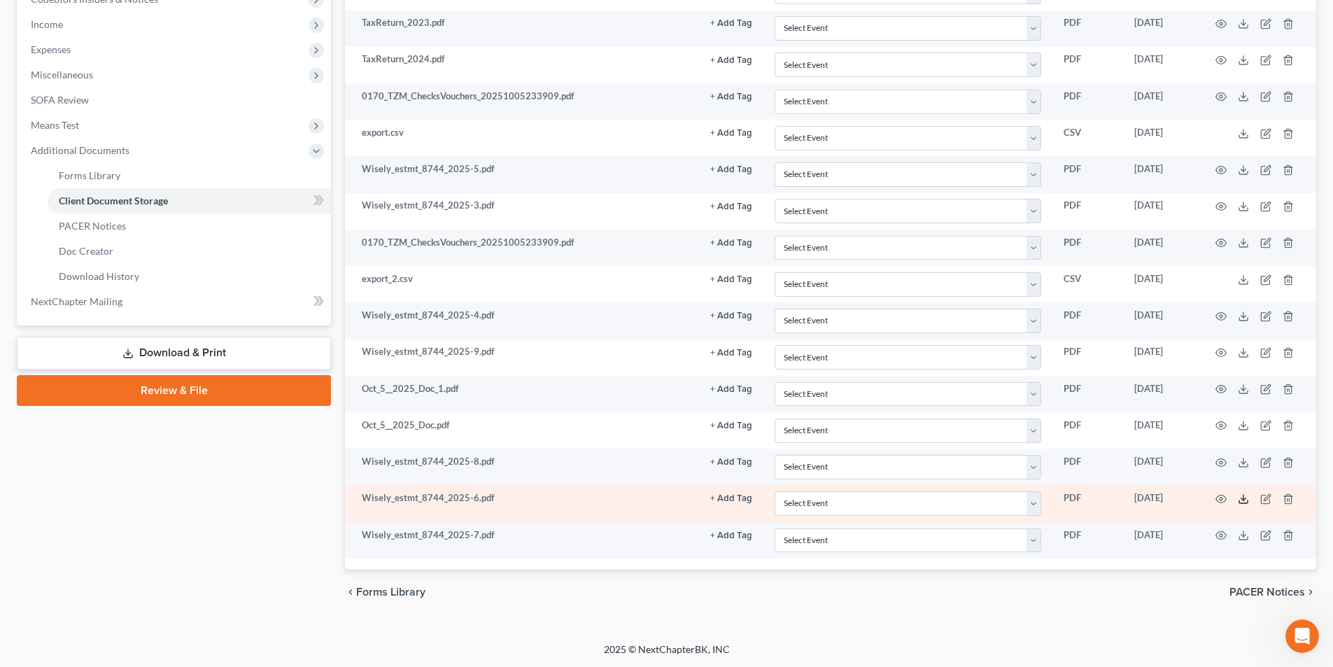
click at [1243, 500] on icon at bounding box center [1243, 498] width 11 height 11
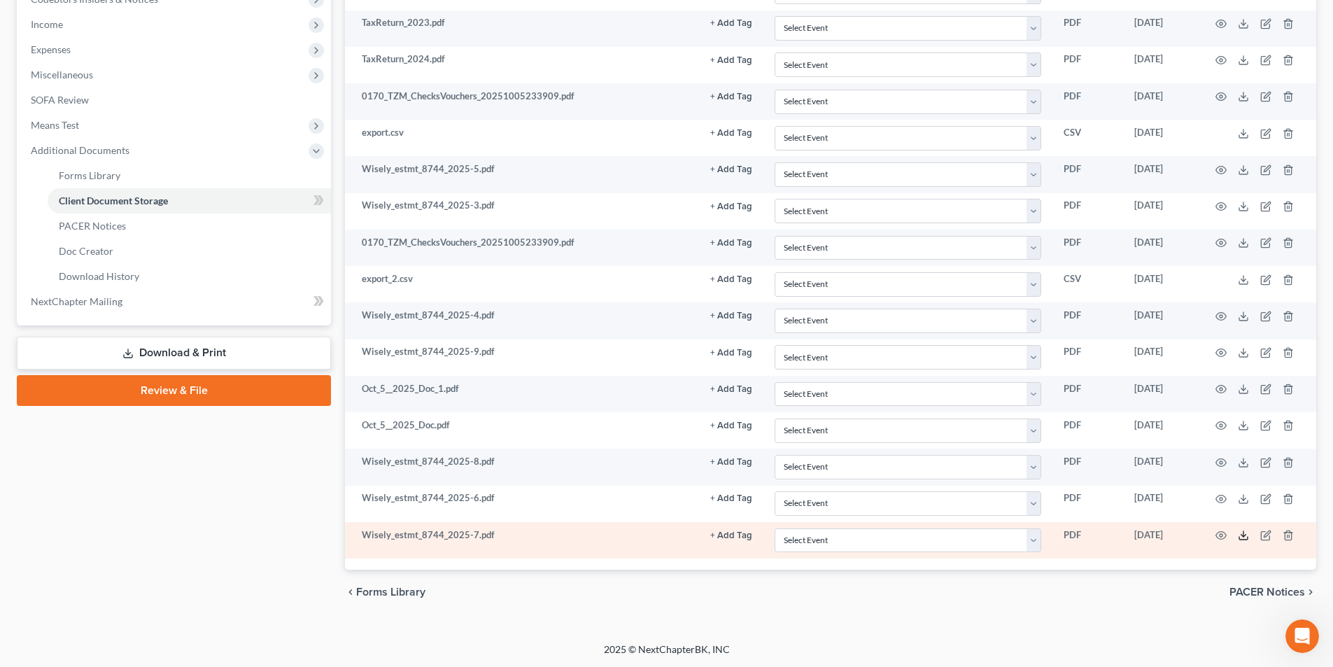
click at [1239, 535] on icon at bounding box center [1243, 535] width 11 height 11
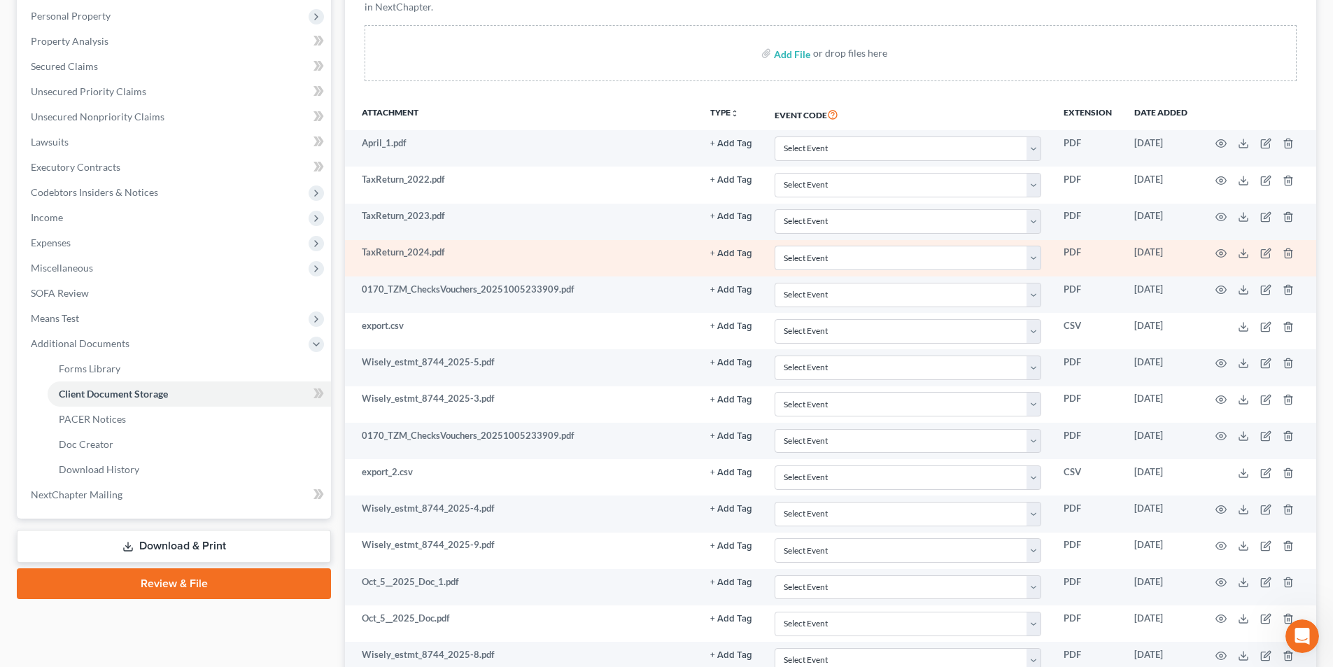
scroll to position [226, 0]
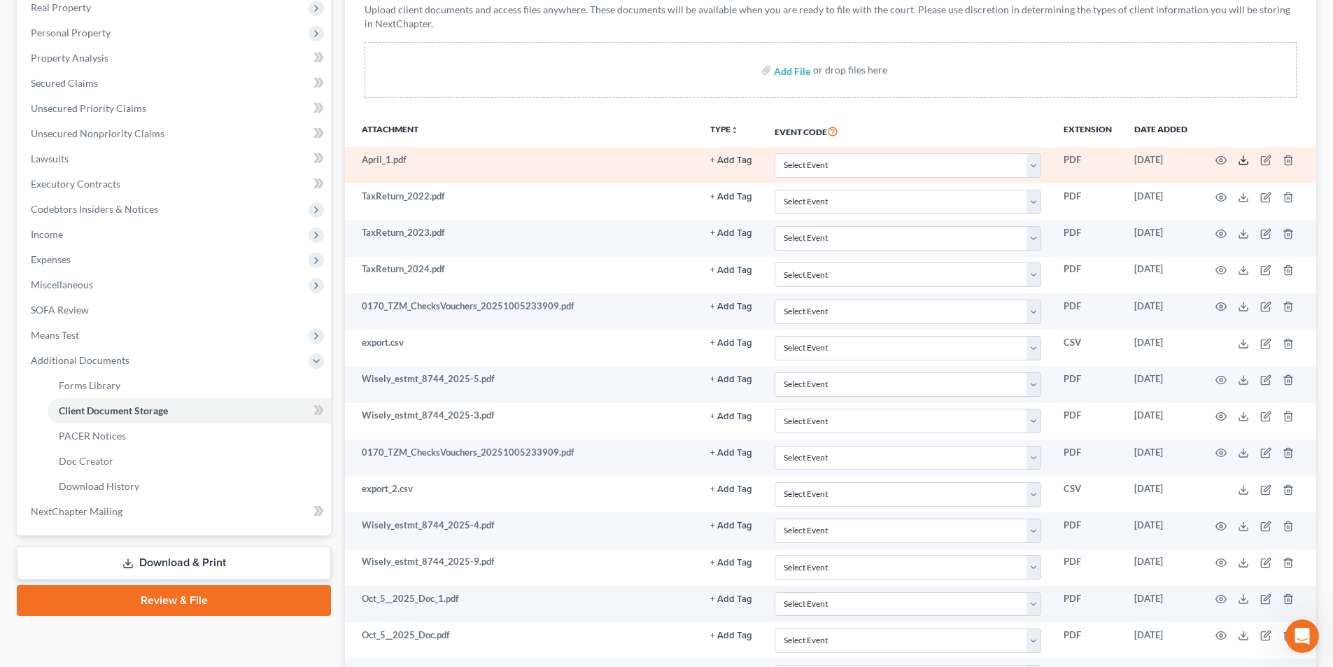
click at [1240, 157] on icon at bounding box center [1243, 160] width 11 height 11
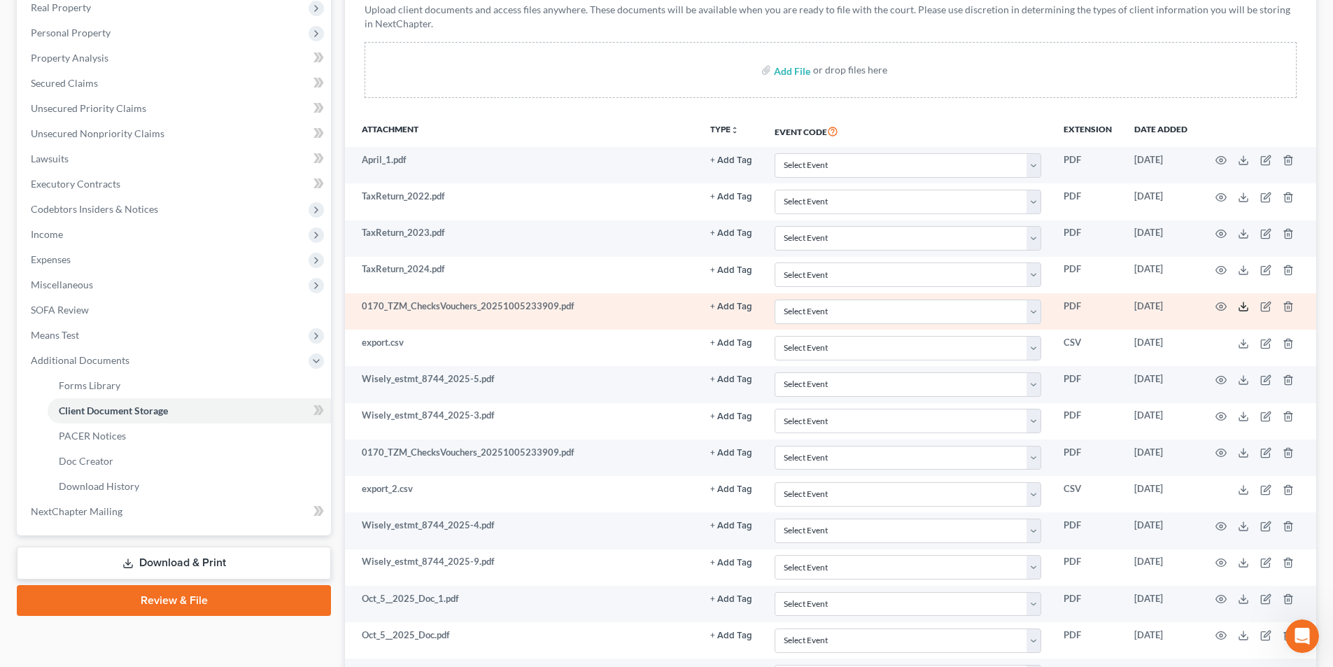
click at [1242, 309] on icon at bounding box center [1243, 306] width 11 height 11
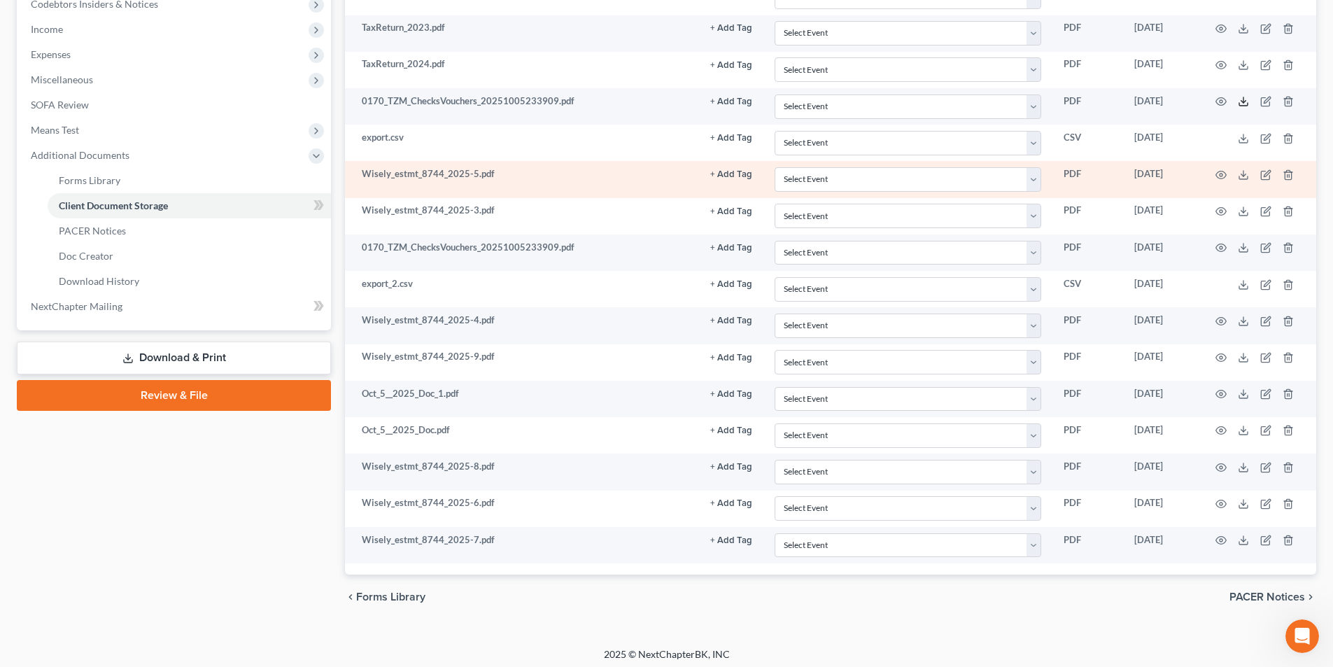
scroll to position [436, 0]
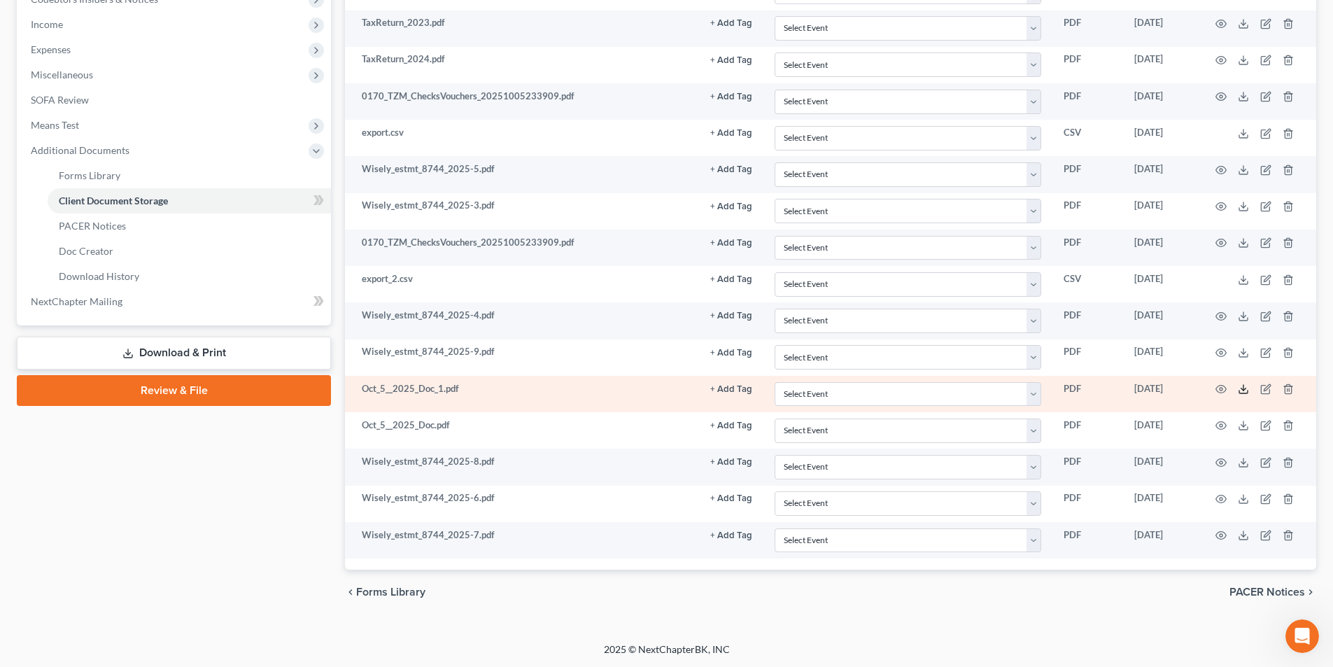
click at [1241, 389] on icon at bounding box center [1243, 389] width 11 height 11
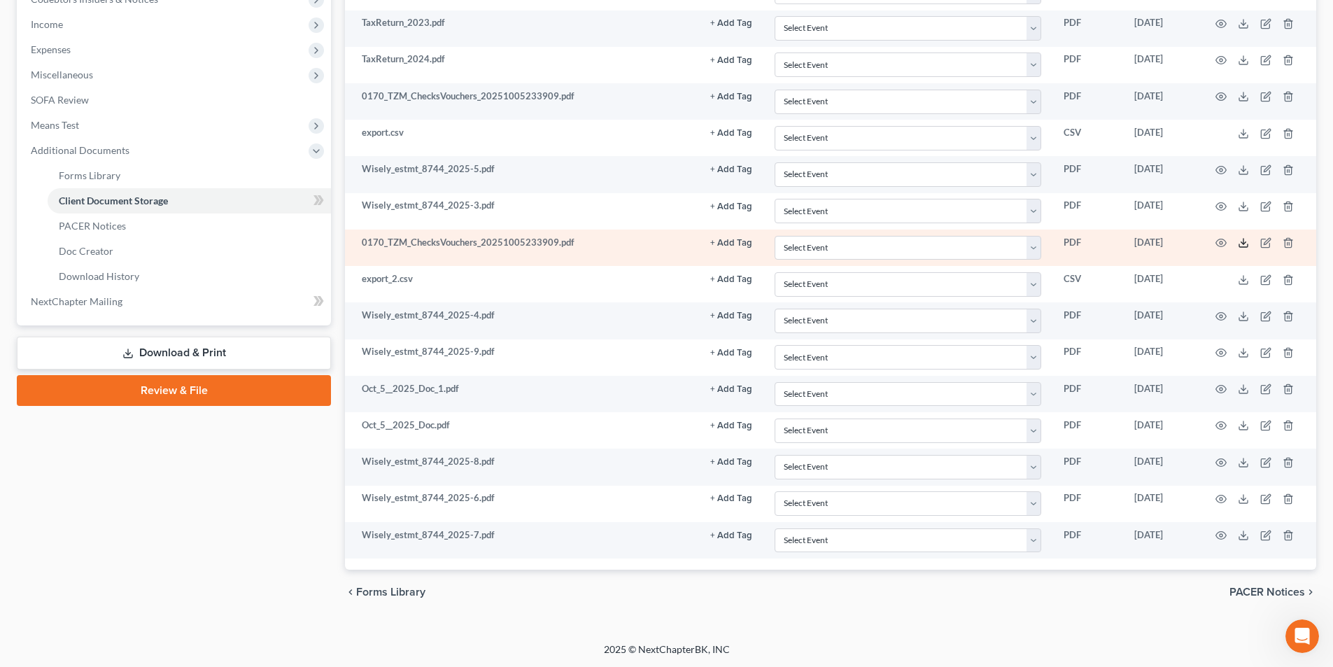
click at [1246, 246] on icon at bounding box center [1244, 245] width 8 height 3
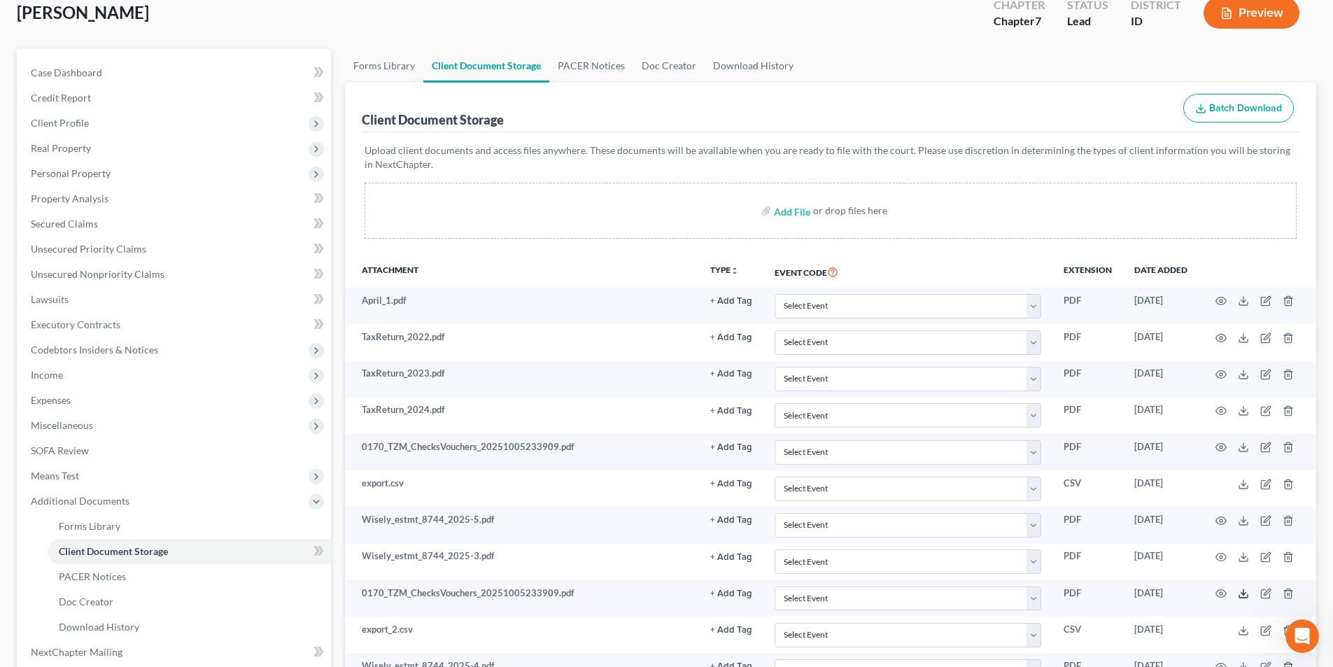
scroll to position [0, 0]
